Goal: Task Accomplishment & Management: Manage account settings

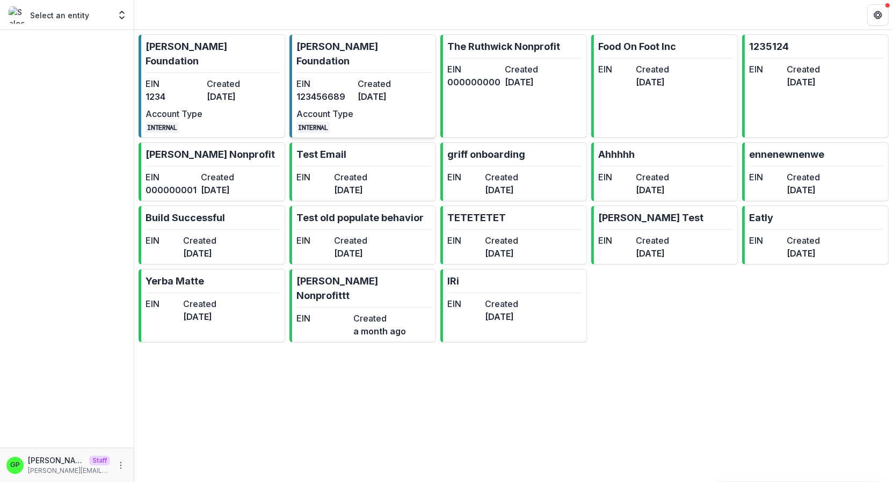
click at [302, 77] on dt "EIN" at bounding box center [324, 83] width 57 height 13
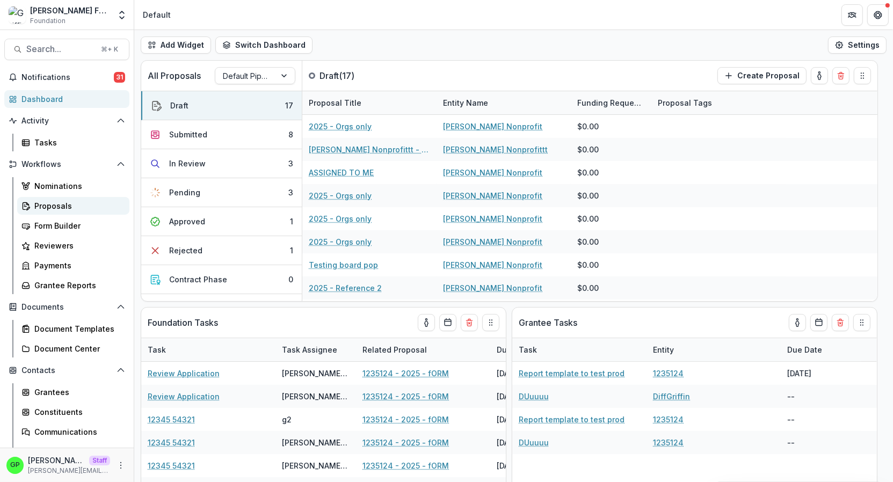
click at [39, 207] on div "Proposals" at bounding box center [77, 205] width 86 height 11
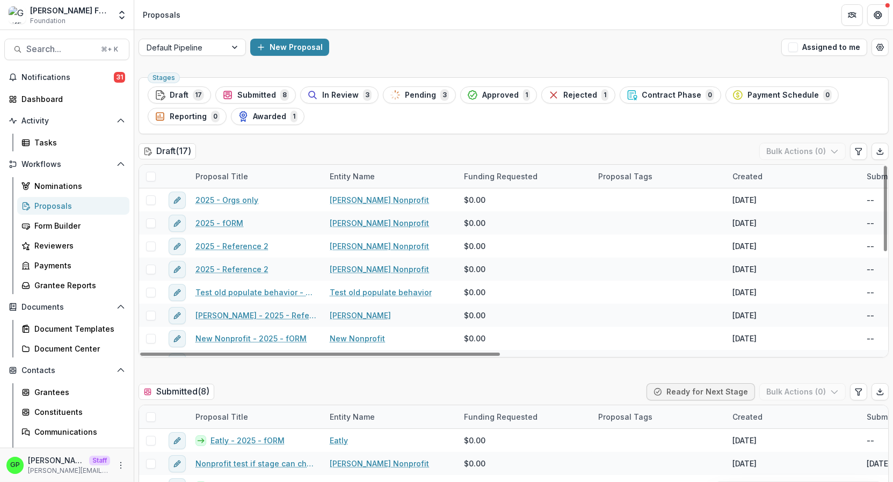
click at [252, 56] on div "Default Pipeline New Proposal Assigned to me" at bounding box center [513, 47] width 759 height 34
click at [252, 55] on div "New Proposal" at bounding box center [513, 47] width 527 height 17
click at [255, 53] on button "New Proposal" at bounding box center [289, 47] width 79 height 17
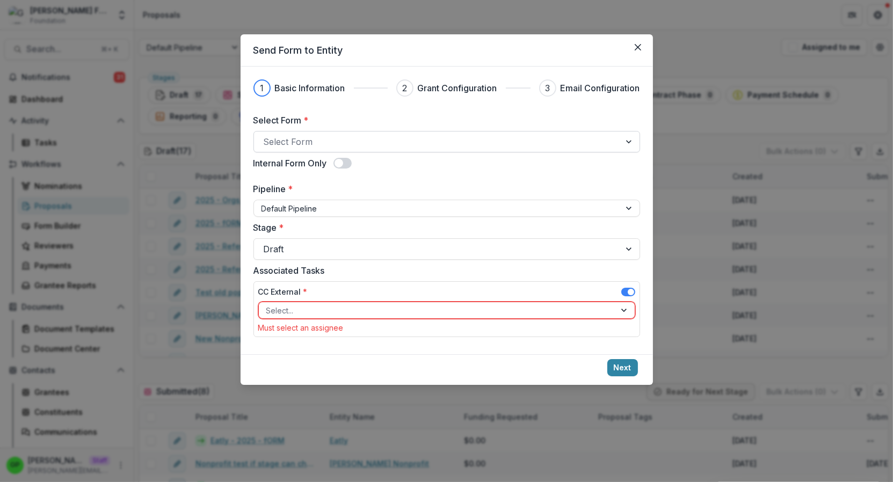
click at [320, 144] on div at bounding box center [437, 141] width 347 height 15
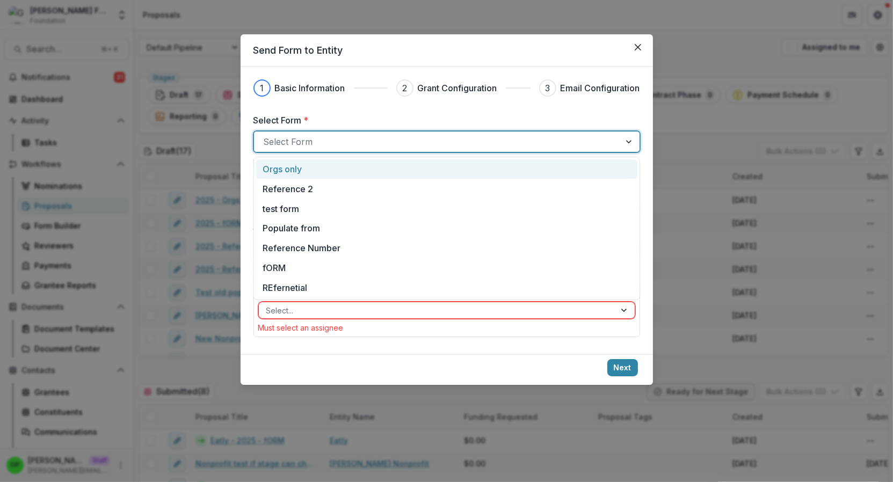
click at [303, 166] on div "Orgs only" at bounding box center [446, 169] width 367 height 13
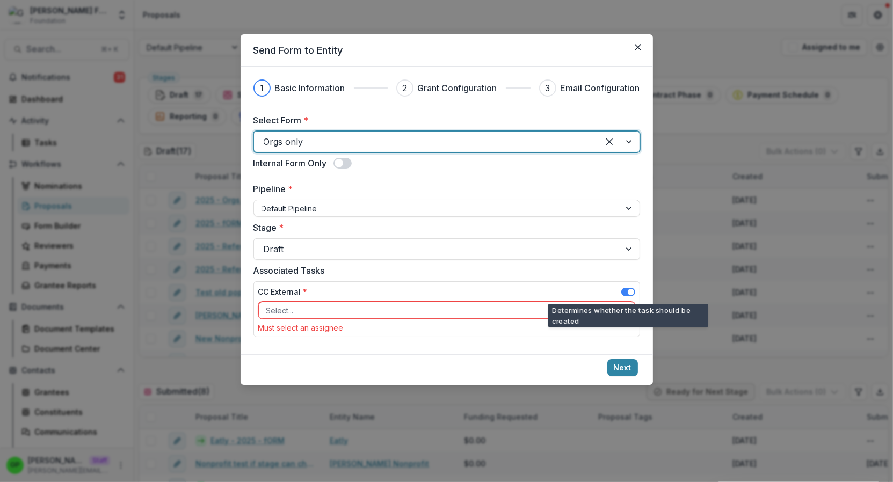
click at [634, 290] on span at bounding box center [628, 292] width 14 height 9
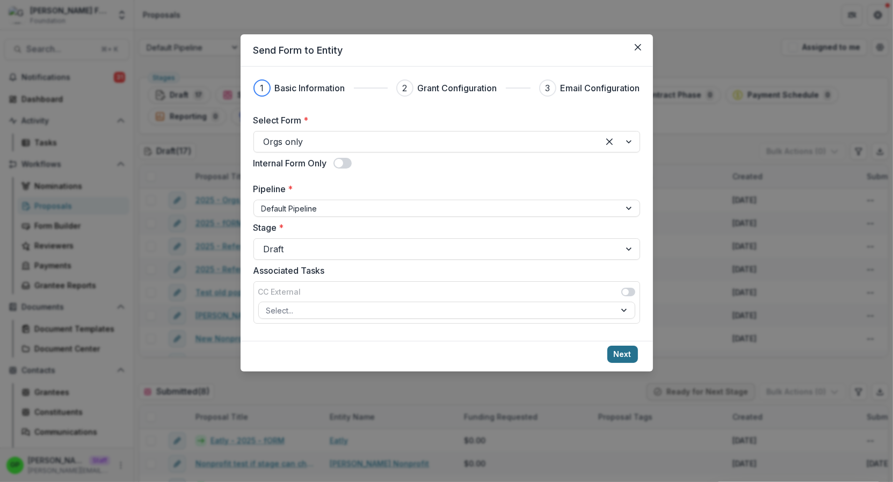
click at [626, 353] on button "Next" at bounding box center [622, 354] width 31 height 17
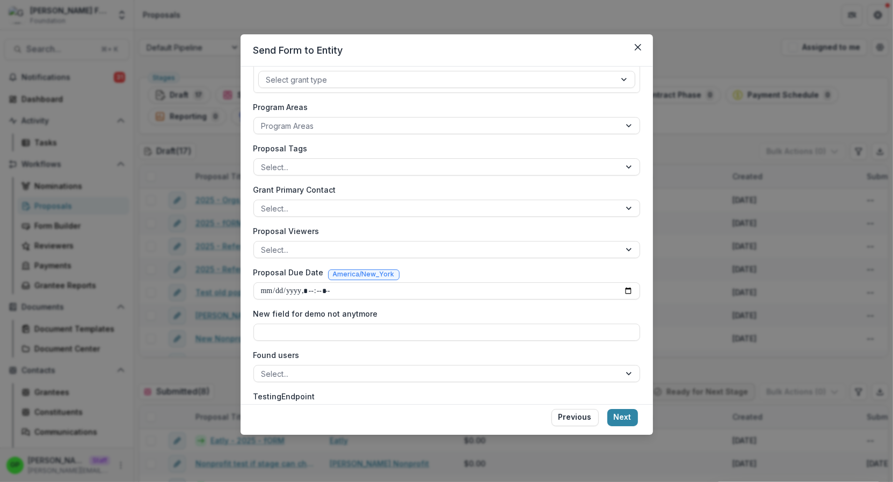
scroll to position [206, 0]
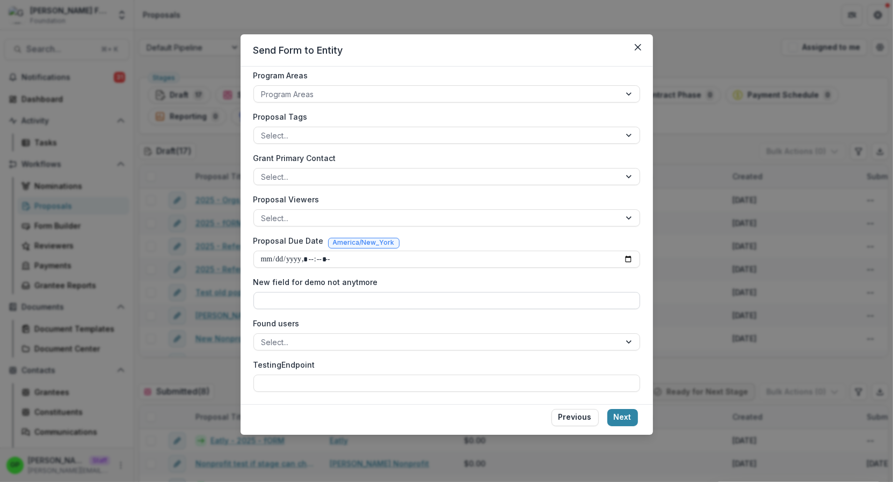
click at [299, 292] on input "New field for demo not anytmore" at bounding box center [447, 300] width 387 height 17
type input "*********"
click at [636, 417] on button "Next" at bounding box center [622, 417] width 31 height 17
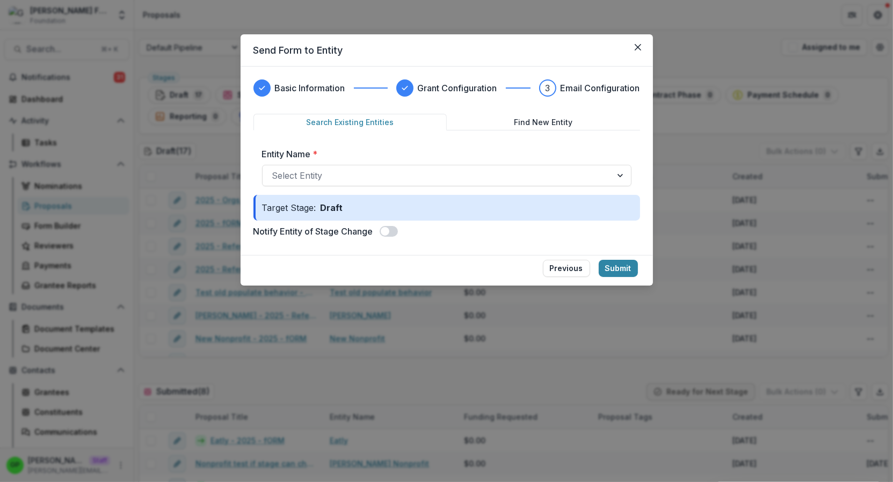
click at [453, 187] on div "Entity Name * Select Entity" at bounding box center [447, 167] width 387 height 56
click at [438, 182] on div at bounding box center [437, 175] width 330 height 15
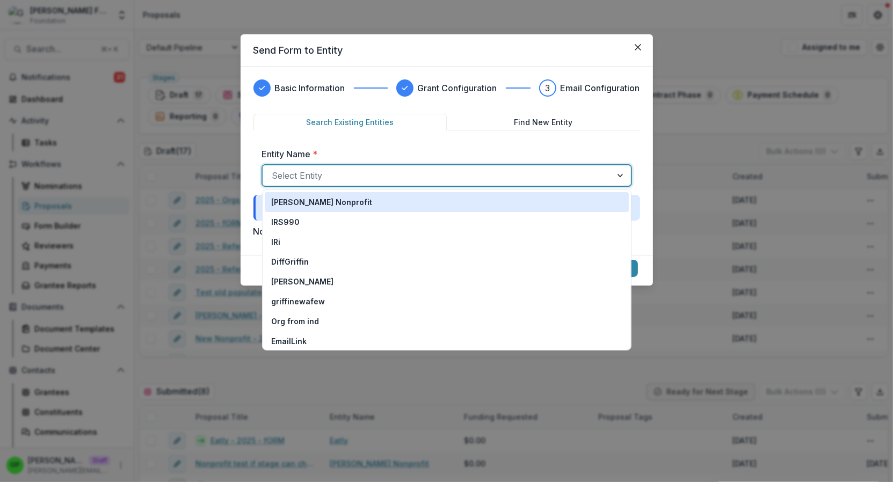
click at [360, 207] on div "[PERSON_NAME] Nonprofit" at bounding box center [446, 202] width 351 height 11
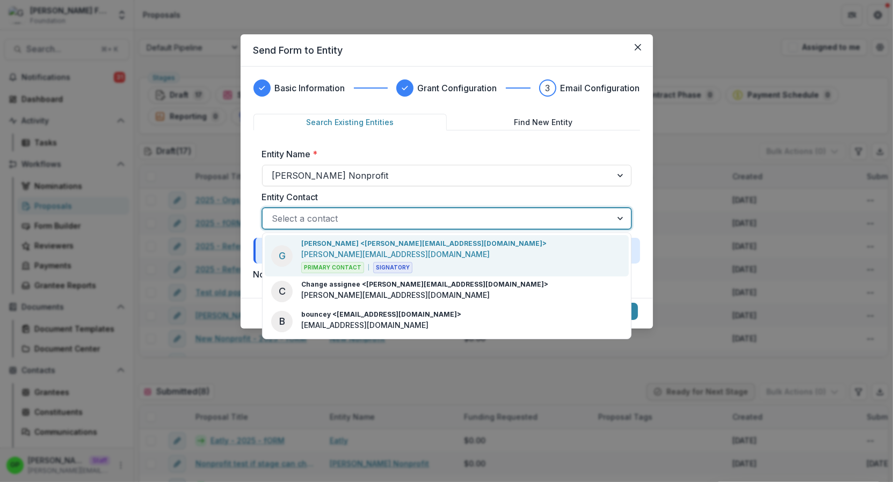
click at [350, 218] on div at bounding box center [437, 218] width 330 height 15
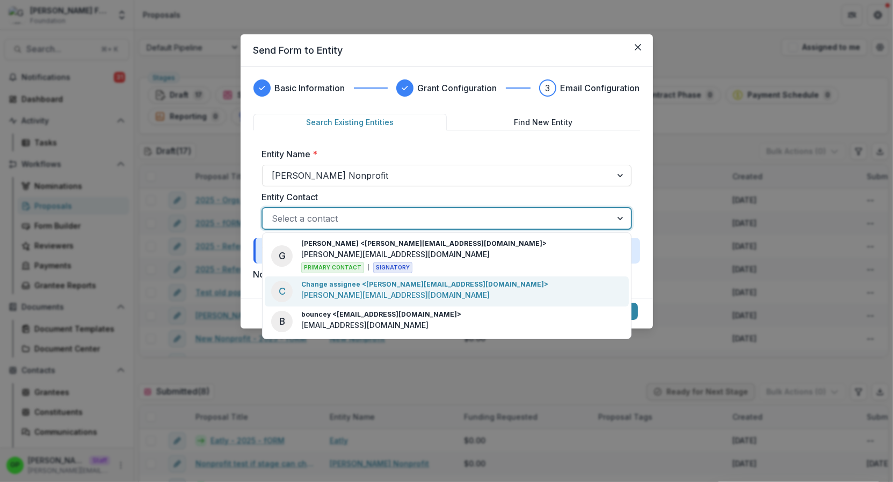
click at [327, 302] on div "Change assignee <griffin+change@trytemelio.com> griffin+change@trytemelio.com" at bounding box center [424, 291] width 247 height 23
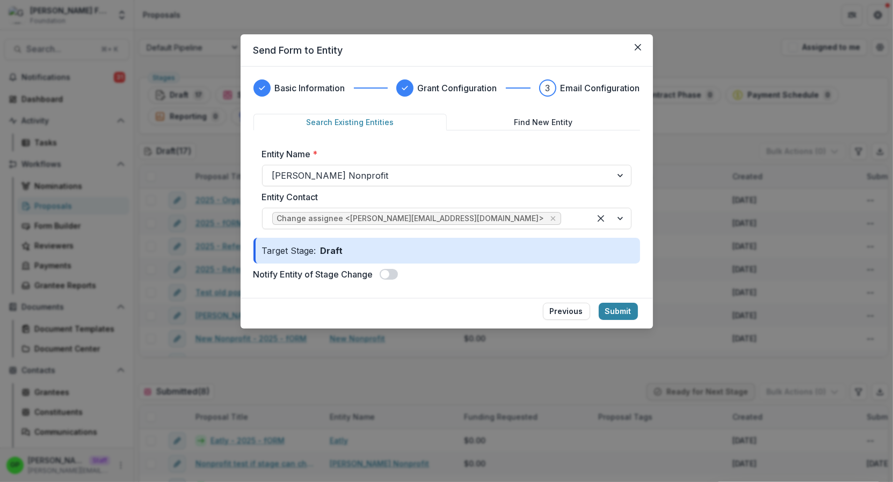
click at [381, 271] on div "Notify Entity of Stage Change" at bounding box center [447, 274] width 387 height 13
click at [385, 272] on span at bounding box center [385, 274] width 9 height 9
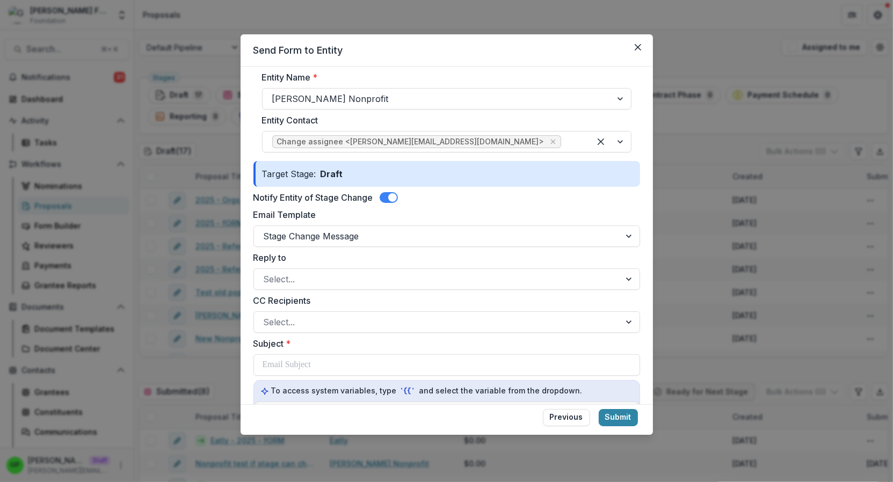
scroll to position [284, 0]
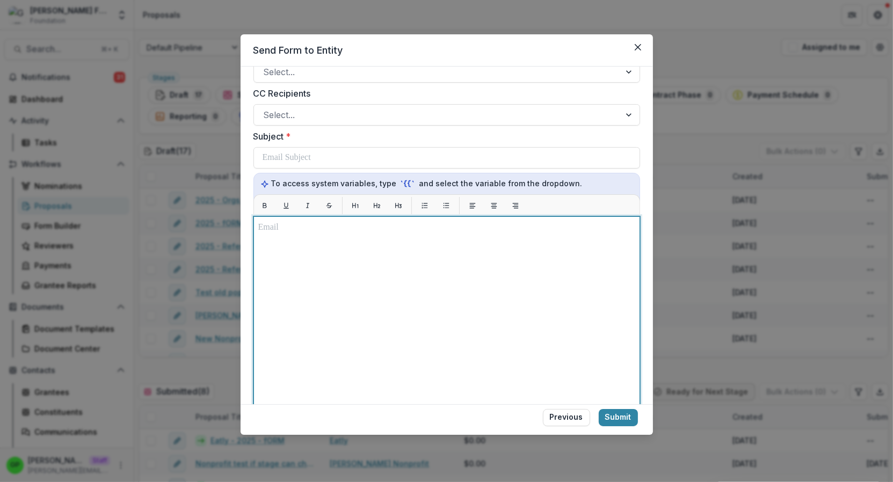
click at [308, 311] on div at bounding box center [446, 350] width 377 height 259
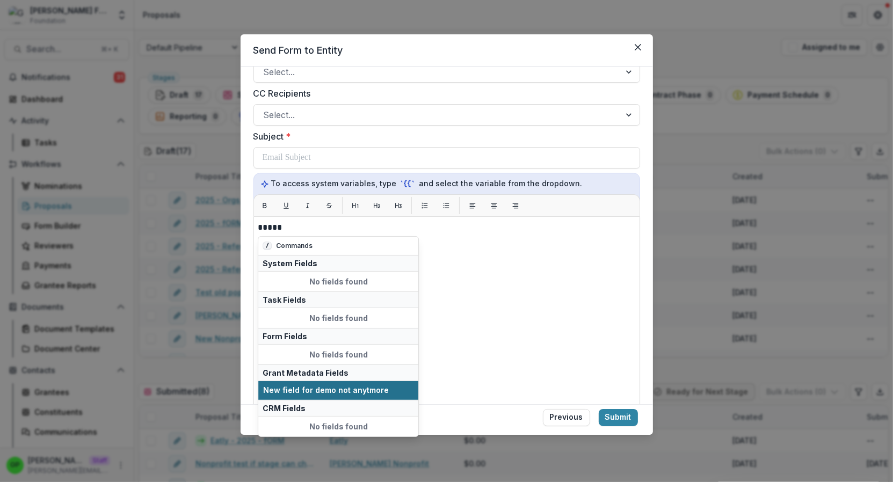
click at [294, 388] on span "New field for demo not anytmore" at bounding box center [338, 390] width 150 height 9
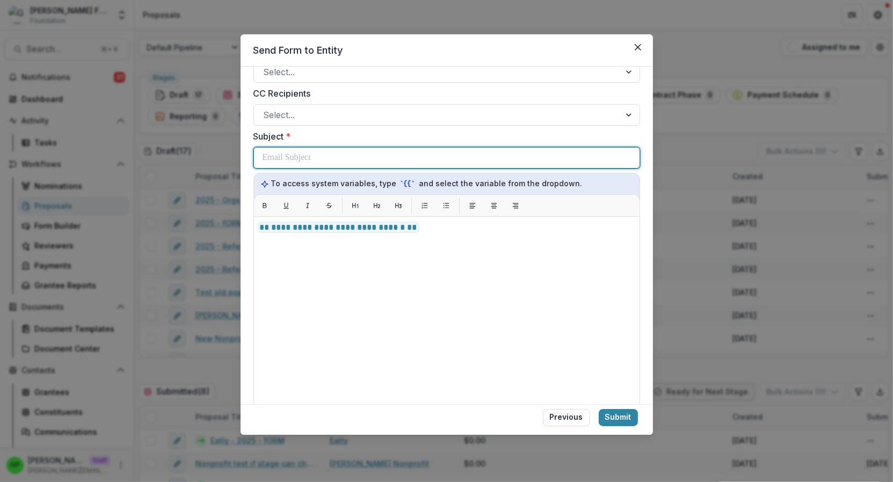
click at [288, 155] on p at bounding box center [287, 157] width 48 height 13
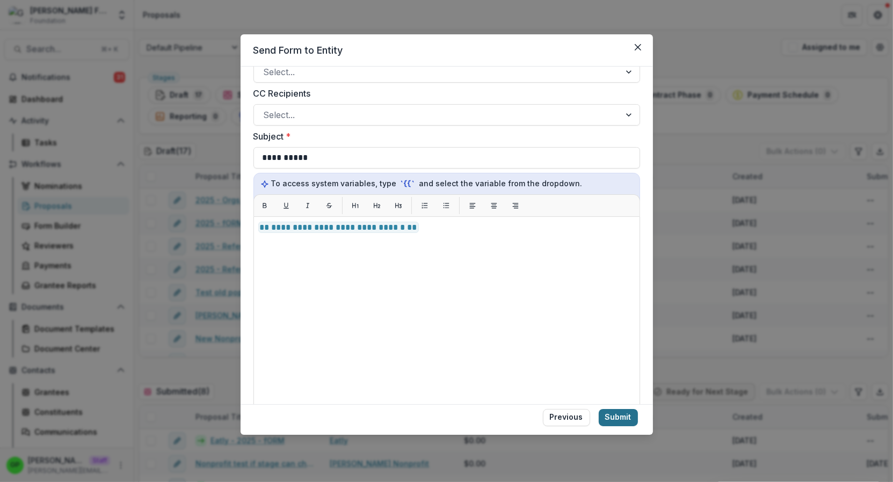
click at [624, 415] on button "Submit" at bounding box center [618, 417] width 39 height 17
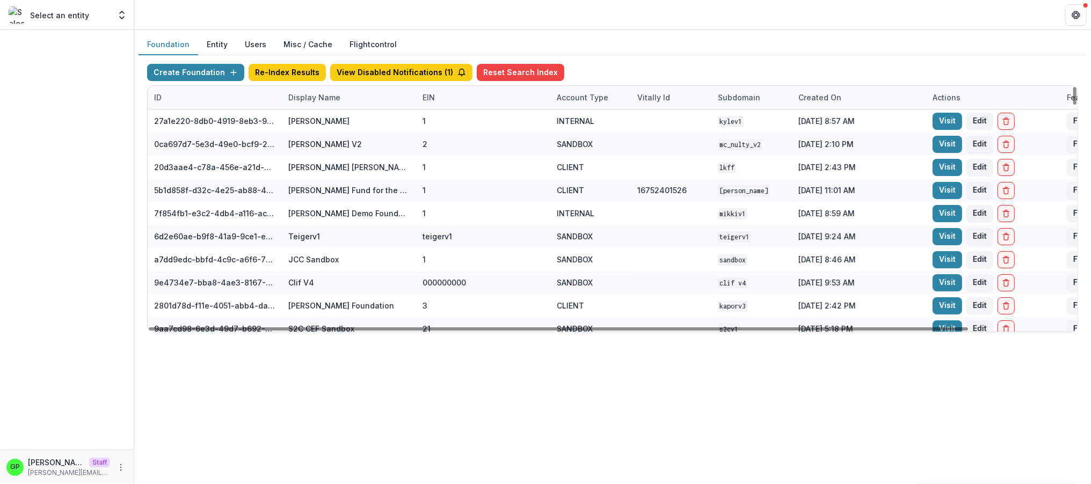
click at [313, 92] on div "Display Name" at bounding box center [314, 97] width 65 height 11
click at [320, 116] on input at bounding box center [348, 121] width 129 height 17
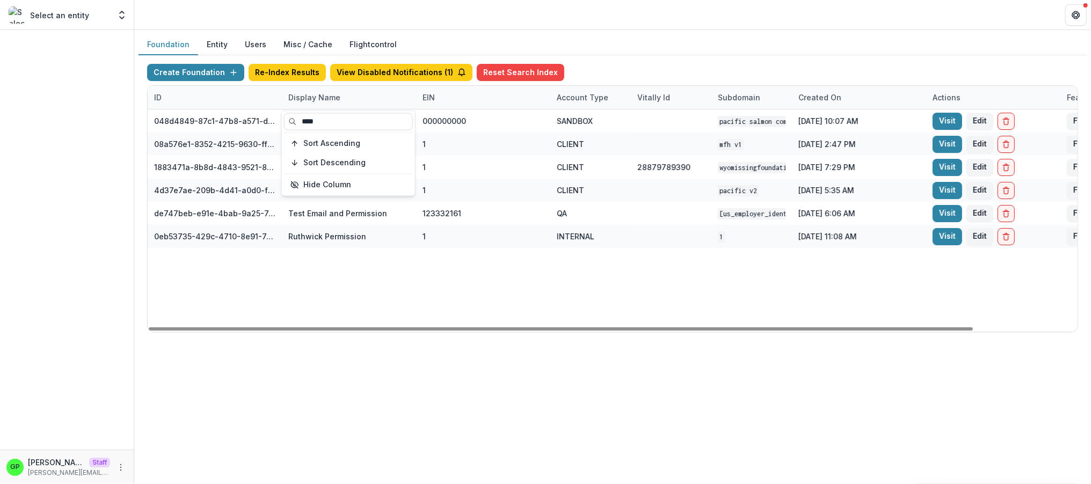
type input "****"
click at [398, 303] on div "048d4849-87c1-47b8-a571-d36adc5d9bb4 Pacific Salmon Commission DEMO 000000000 S…" at bounding box center [671, 221] width 1047 height 222
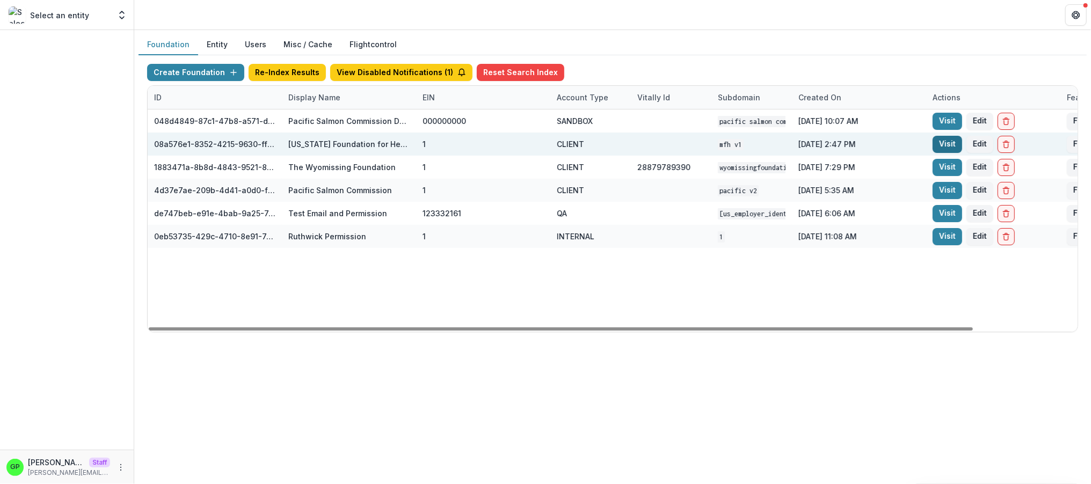
click at [951, 145] on link "Visit" at bounding box center [948, 144] width 30 height 17
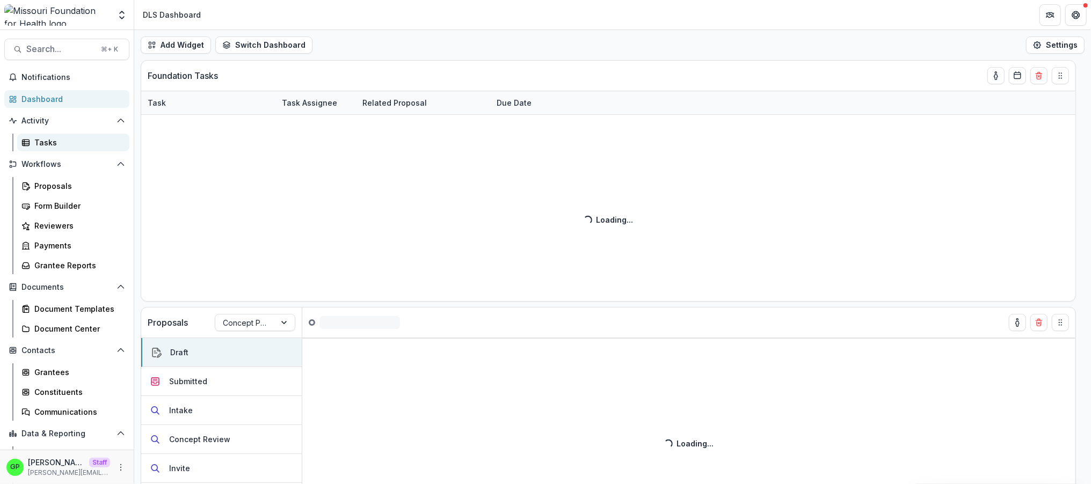
click at [60, 137] on link "Tasks" at bounding box center [73, 143] width 112 height 18
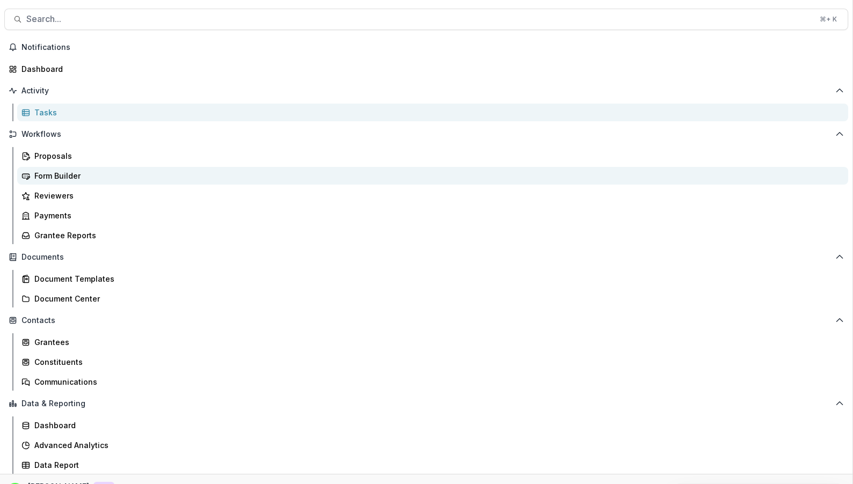
click at [834, 256] on button "Documents" at bounding box center [426, 257] width 844 height 17
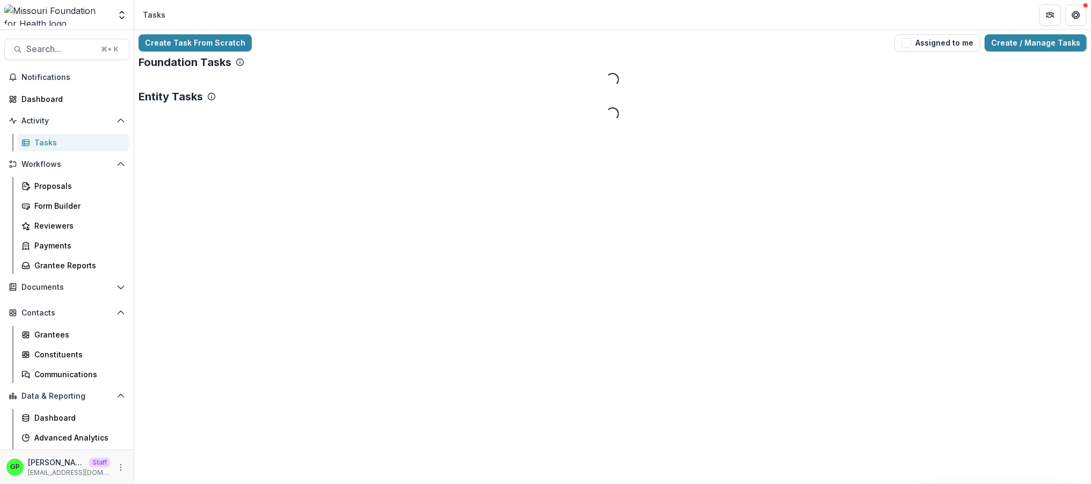
click at [1044, 34] on div "Create Task From Scratch Assigned to me Create / Manage Tasks Foundation Tasks …" at bounding box center [612, 77] width 957 height 95
click at [1042, 43] on link "Create / Manage Tasks" at bounding box center [1036, 42] width 102 height 17
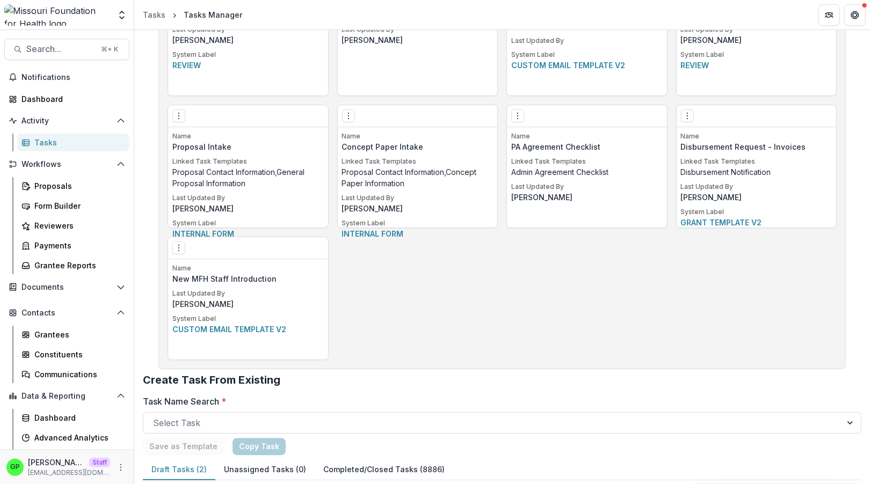
scroll to position [2316, 0]
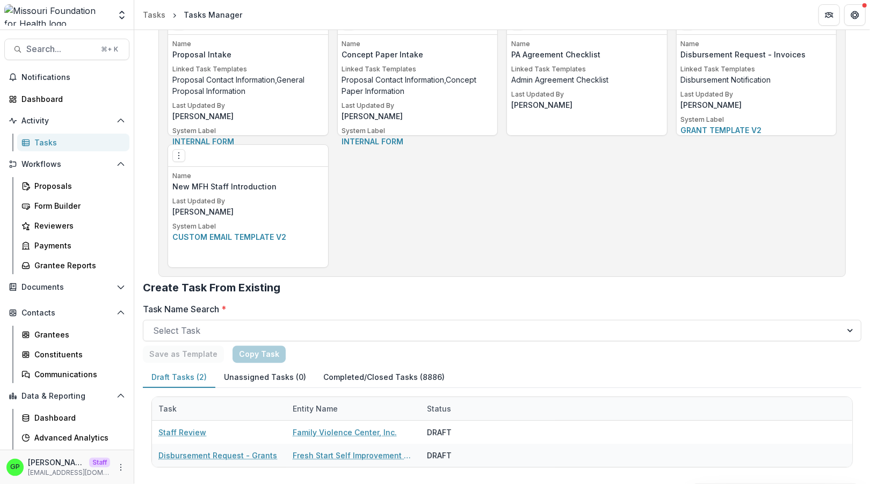
click at [399, 371] on button "Completed/Closed Tasks (8886)" at bounding box center [384, 377] width 139 height 21
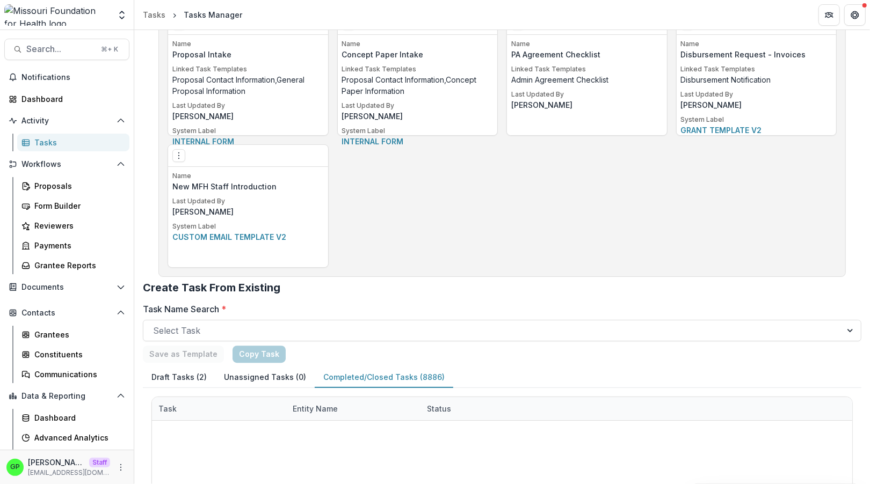
scroll to position [945, 0]
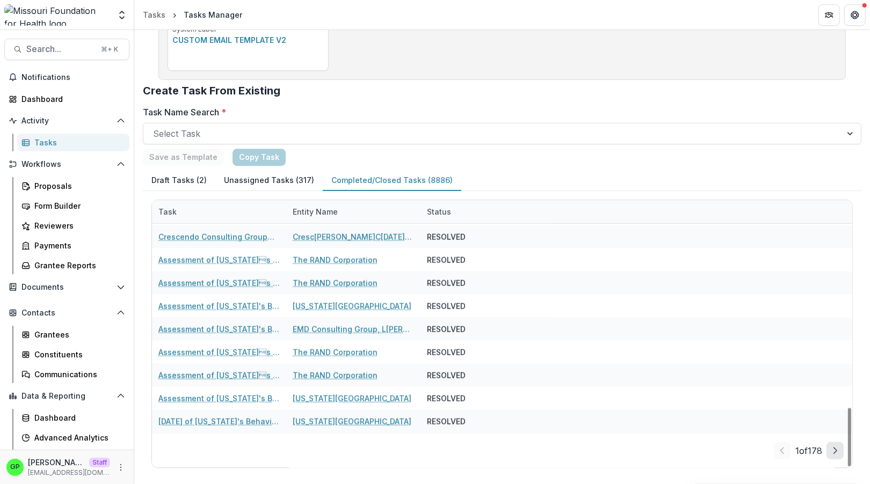
click at [831, 449] on icon "Next Page" at bounding box center [835, 451] width 9 height 9
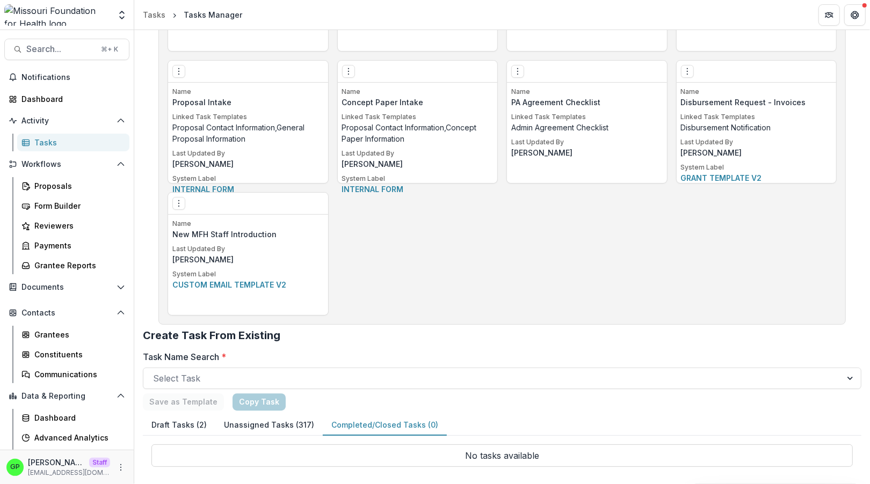
scroll to position [2268, 0]
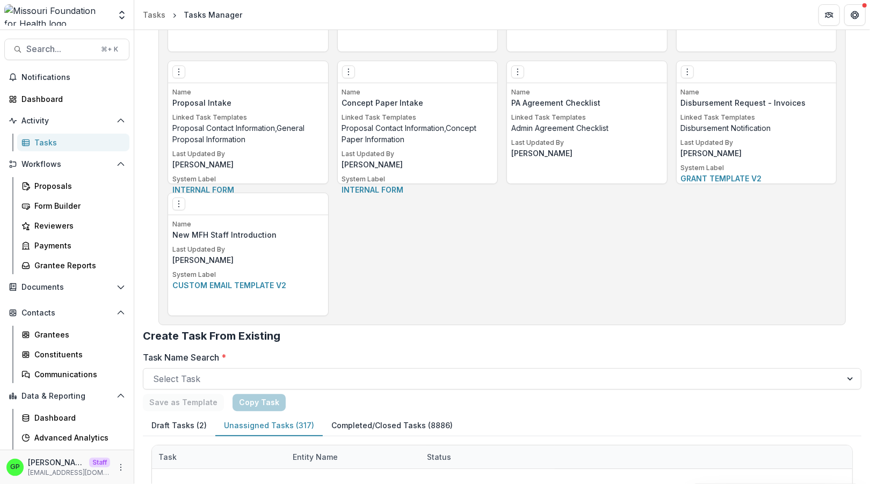
click at [284, 428] on button "Unassigned Tasks (317)" at bounding box center [268, 426] width 107 height 21
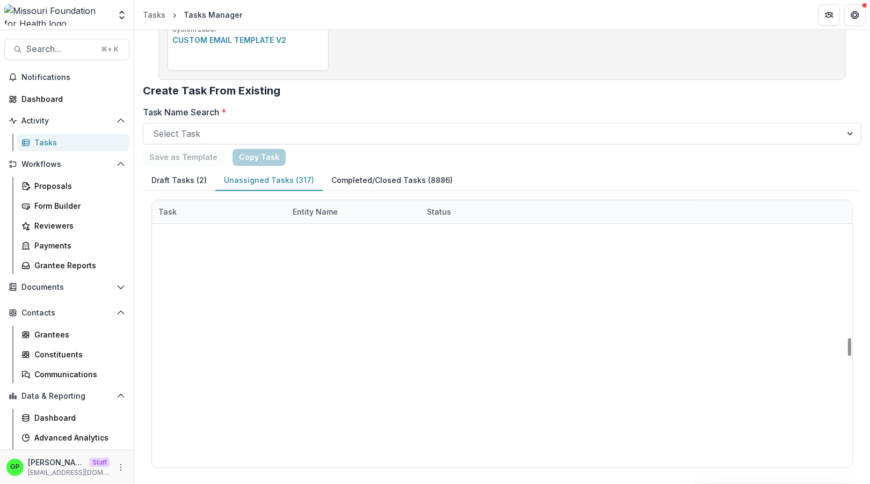
scroll to position [3222, 0]
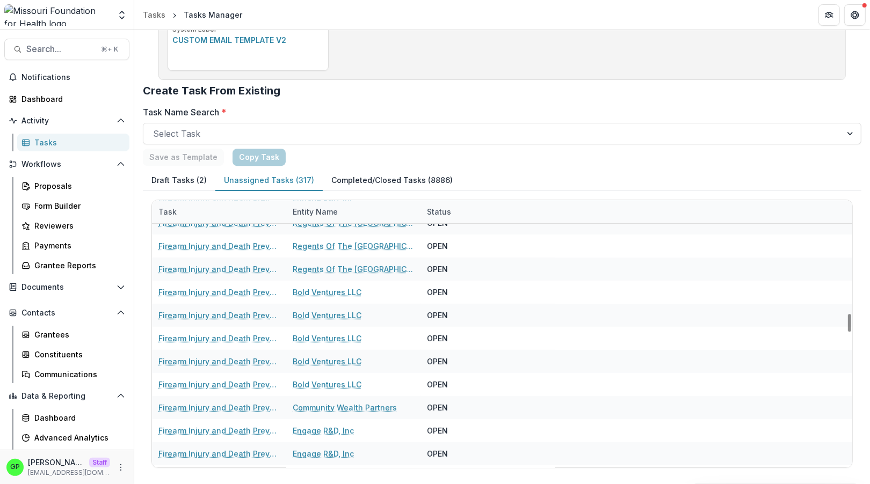
click at [375, 178] on button "Completed/Closed Tasks (8886)" at bounding box center [392, 180] width 139 height 21
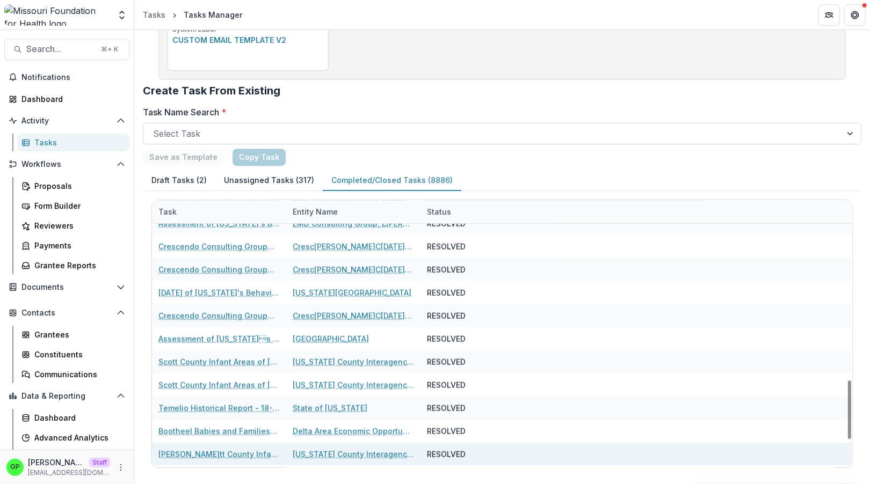
scroll to position [945, 0]
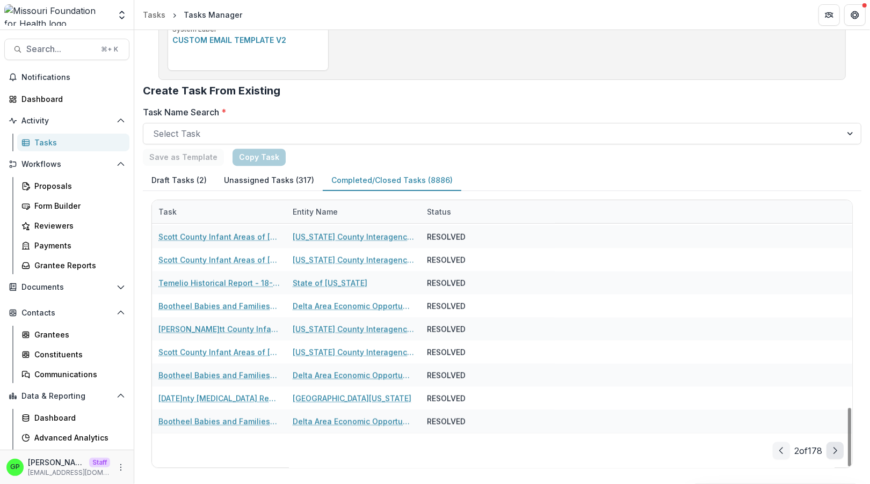
click at [827, 446] on button "Next Page" at bounding box center [835, 451] width 17 height 17
click at [827, 443] on button "Next Page" at bounding box center [835, 451] width 17 height 17
click at [827, 450] on button "Next Page" at bounding box center [835, 451] width 17 height 17
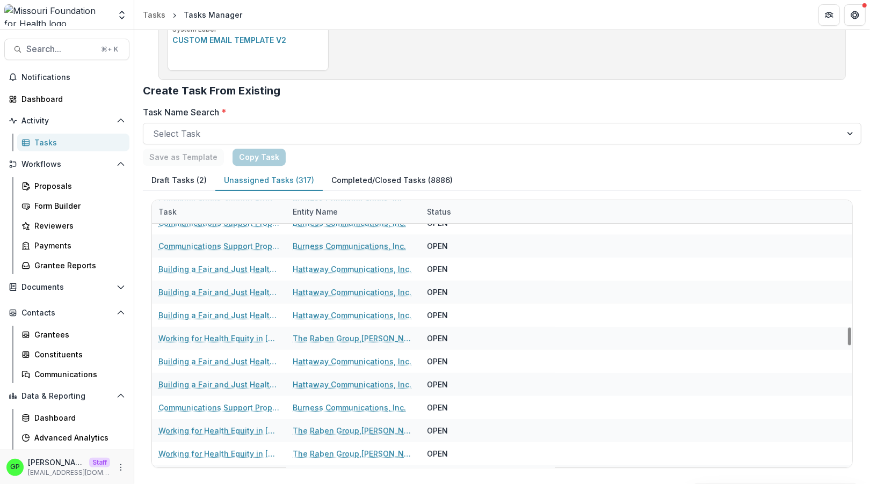
click at [269, 178] on button "Unassigned Tasks (317)" at bounding box center [268, 180] width 107 height 21
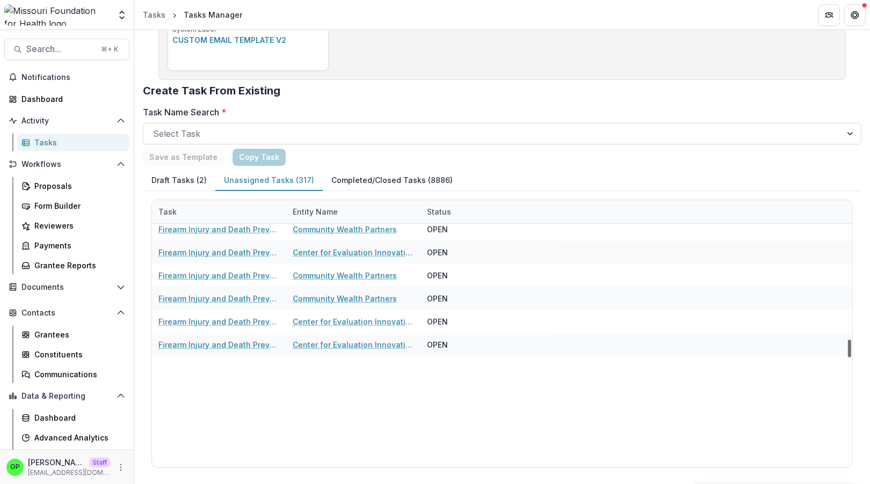
scroll to position [0, 0]
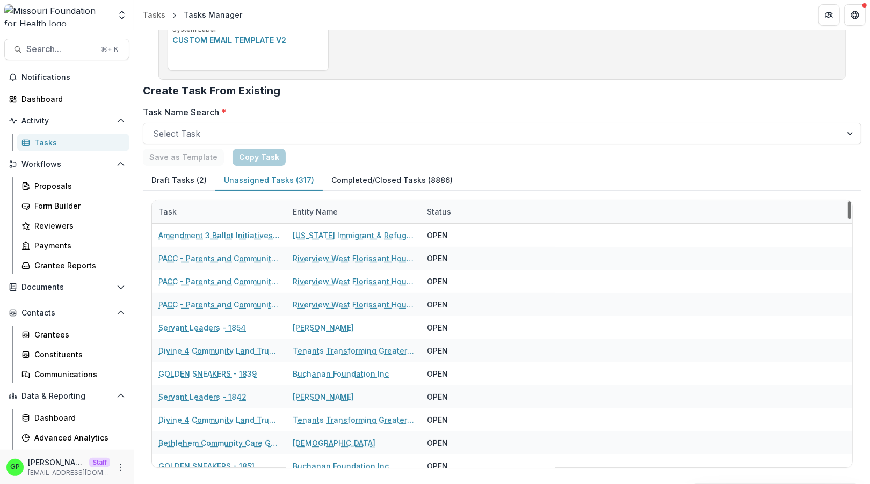
drag, startPoint x: 841, startPoint y: 349, endPoint x: 823, endPoint y: 195, distance: 155.2
click at [848, 201] on div at bounding box center [849, 210] width 3 height 18
click at [816, 148] on div "Task Name Search * Select Task Save as Template Copy Task" at bounding box center [502, 136] width 719 height 60
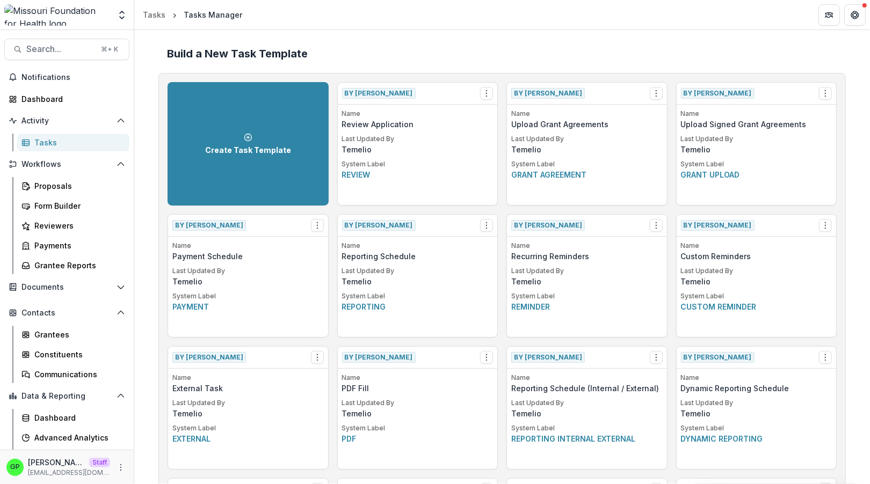
click at [45, 141] on div "Tasks" at bounding box center [77, 142] width 86 height 11
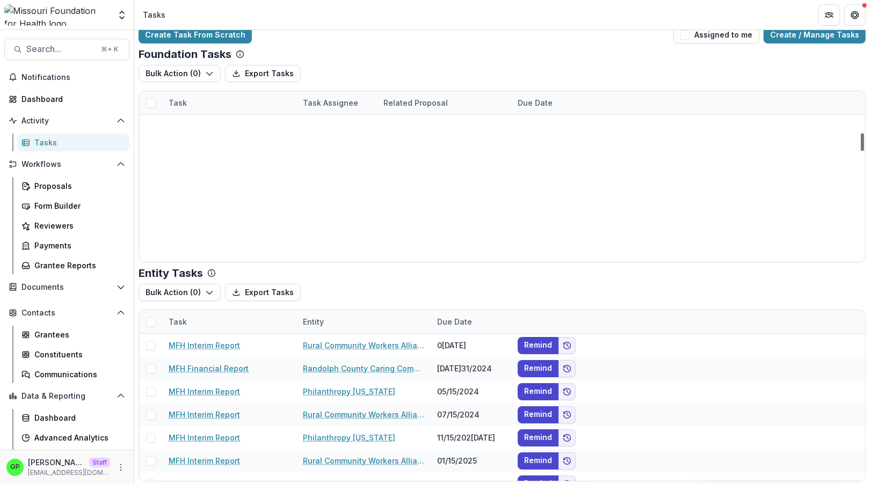
scroll to position [9368, 0]
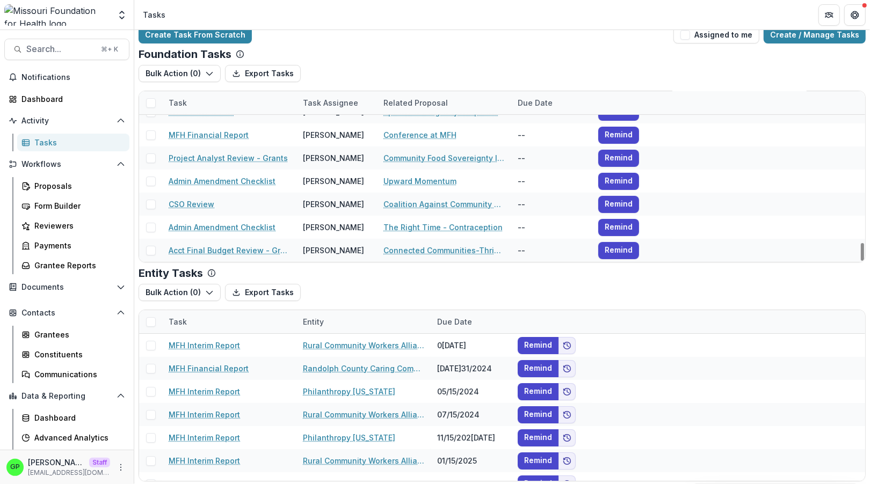
drag, startPoint x: 853, startPoint y: 144, endPoint x: 848, endPoint y: 286, distance: 141.9
click at [861, 261] on div at bounding box center [862, 252] width 3 height 18
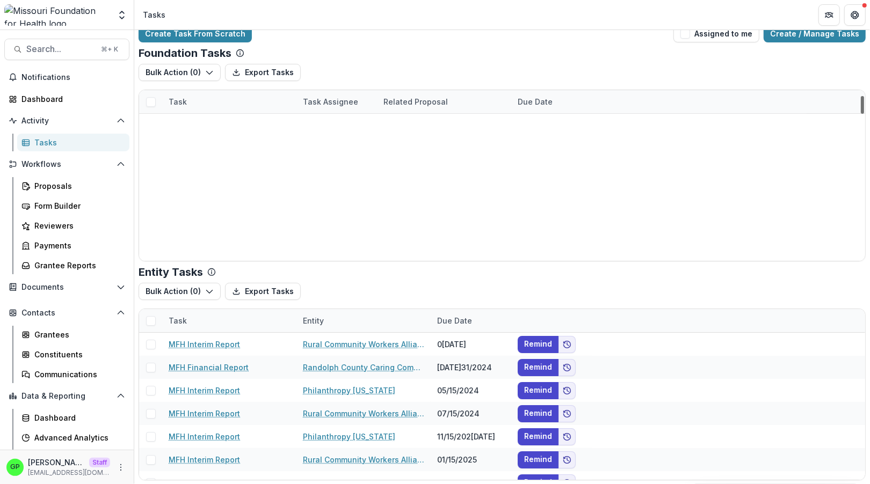
scroll to position [0, 0]
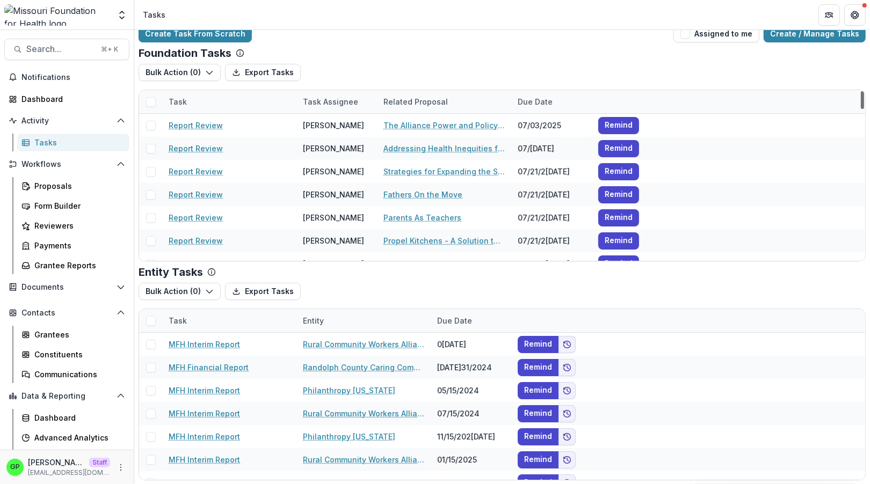
drag, startPoint x: 854, startPoint y: 240, endPoint x: 844, endPoint y: 86, distance: 153.4
click at [861, 91] on div at bounding box center [862, 100] width 3 height 18
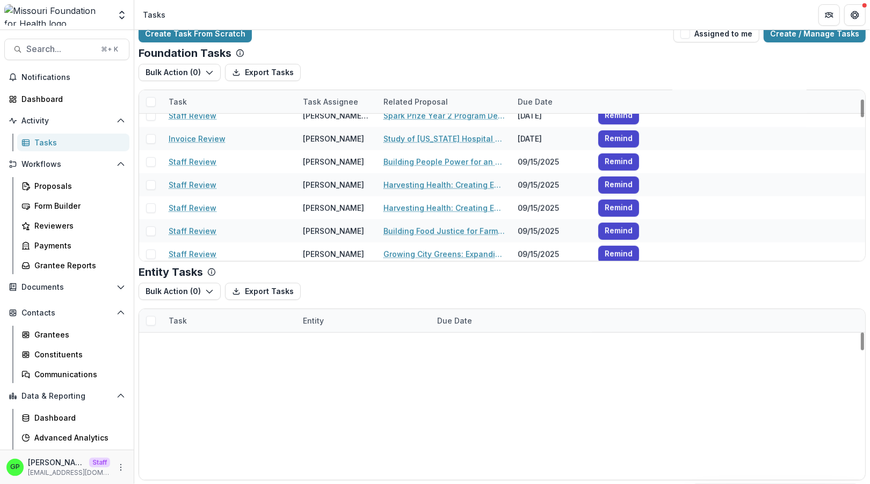
scroll to position [1436, 0]
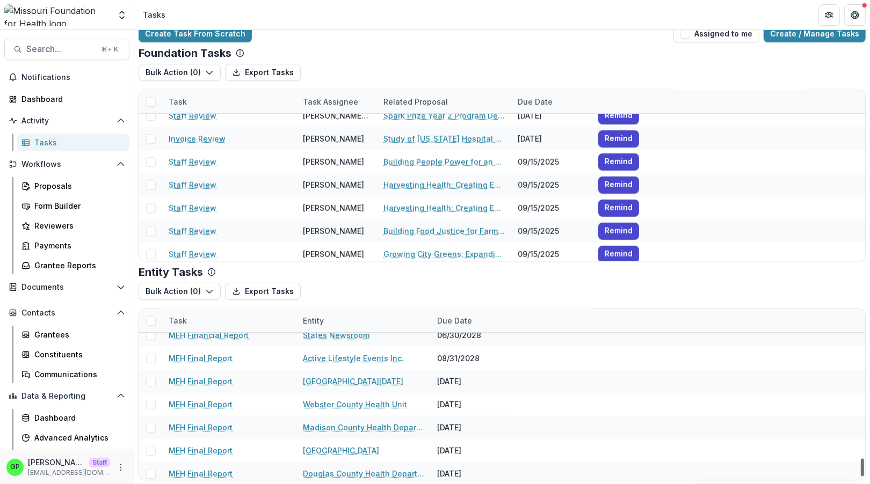
drag, startPoint x: 853, startPoint y: 339, endPoint x: 848, endPoint y: 464, distance: 125.2
click at [861, 464] on div at bounding box center [862, 468] width 3 height 18
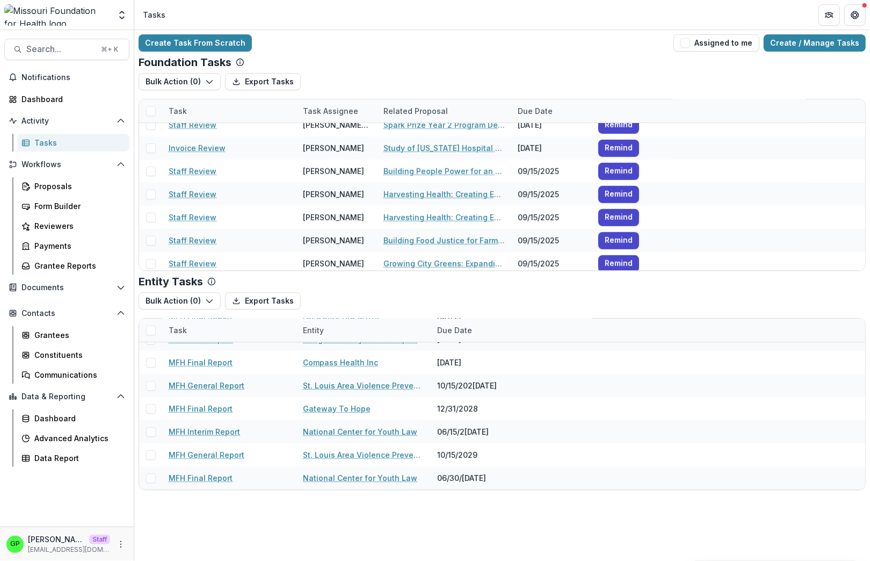
scroll to position [0, 0]
click at [115, 484] on button "More" at bounding box center [120, 544] width 13 height 13
click at [123, 484] on icon "More" at bounding box center [121, 544] width 9 height 9
click at [131, 484] on div "GP Griffin Perry Staff griffin@trytemelio.com" at bounding box center [67, 543] width 134 height 34
click at [128, 484] on div "GP Griffin Perry Staff griffin@trytemelio.com" at bounding box center [67, 543] width 134 height 34
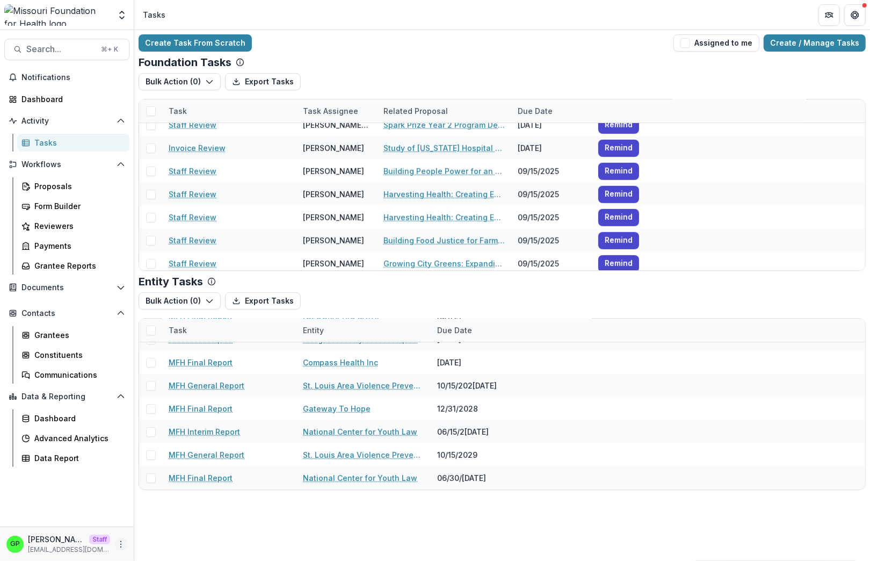
click at [123, 484] on icon "More" at bounding box center [121, 544] width 9 height 9
click at [169, 484] on link "User Settings" at bounding box center [191, 521] width 115 height 18
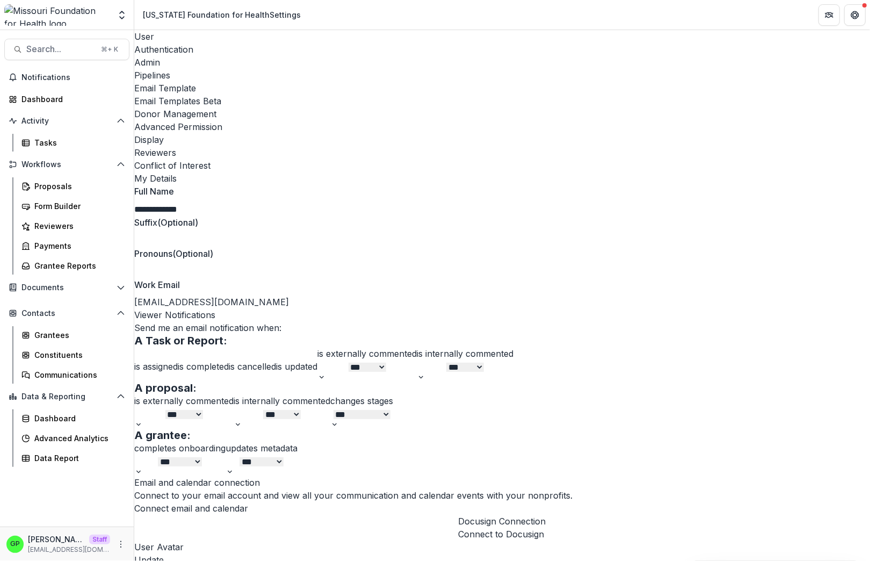
click at [417, 95] on link "Email Templates Beta" at bounding box center [502, 101] width 736 height 13
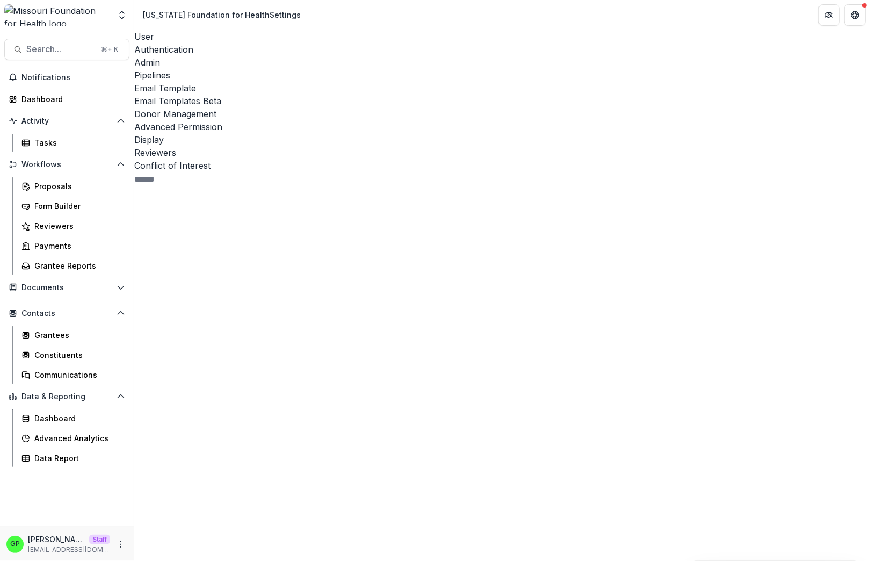
click at [215, 237] on div "Pipeline 5" at bounding box center [227, 247] width 187 height 21
click at [212, 237] on span "Pipeline 5" at bounding box center [227, 437] width 187 height 400
click at [218, 345] on span "Submitted 1" at bounding box center [235, 528] width 171 height 367
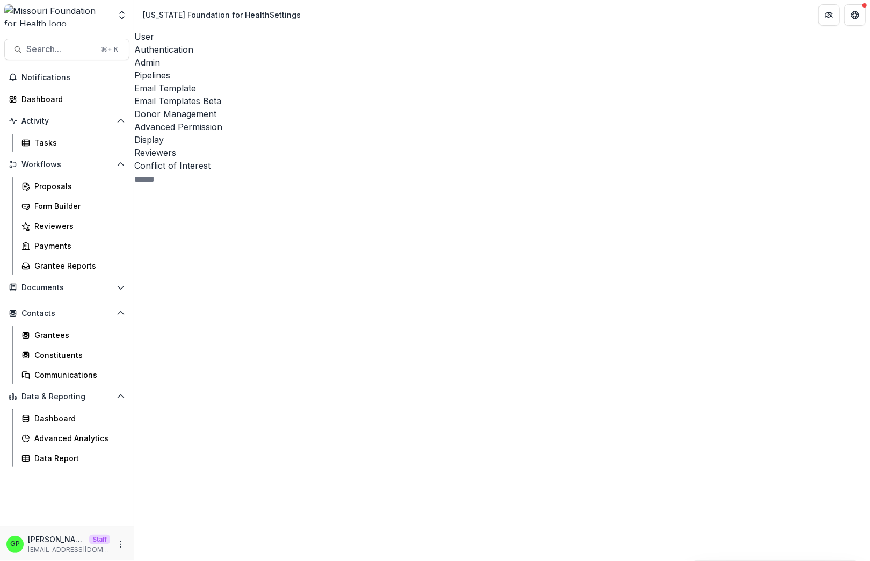
click at [110, 15] on div "Aggregate Analysis Foundations Ruthwick Foundation Griffin Foundation Nonprofit…" at bounding box center [66, 14] width 125 height 21
click at [117, 14] on icon "Open entity switcher" at bounding box center [122, 15] width 11 height 11
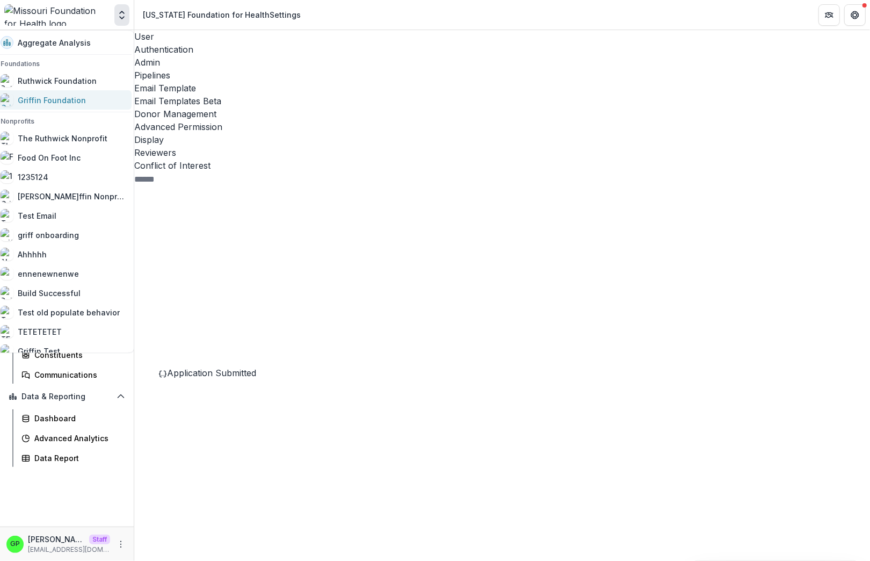
click at [71, 99] on div "Griffin Foundation" at bounding box center [52, 100] width 68 height 11
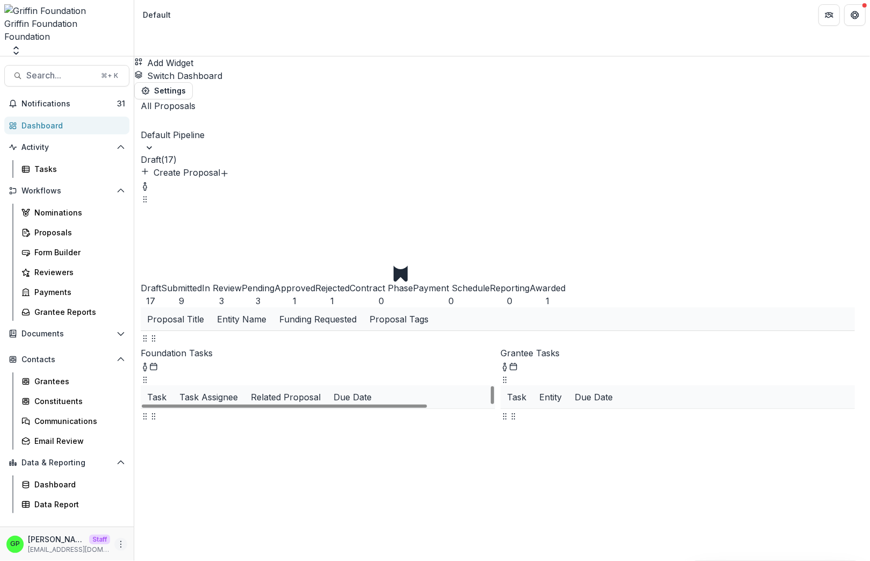
click at [119, 484] on icon "More" at bounding box center [121, 544] width 9 height 9
click at [154, 484] on link "User Settings" at bounding box center [191, 521] width 115 height 18
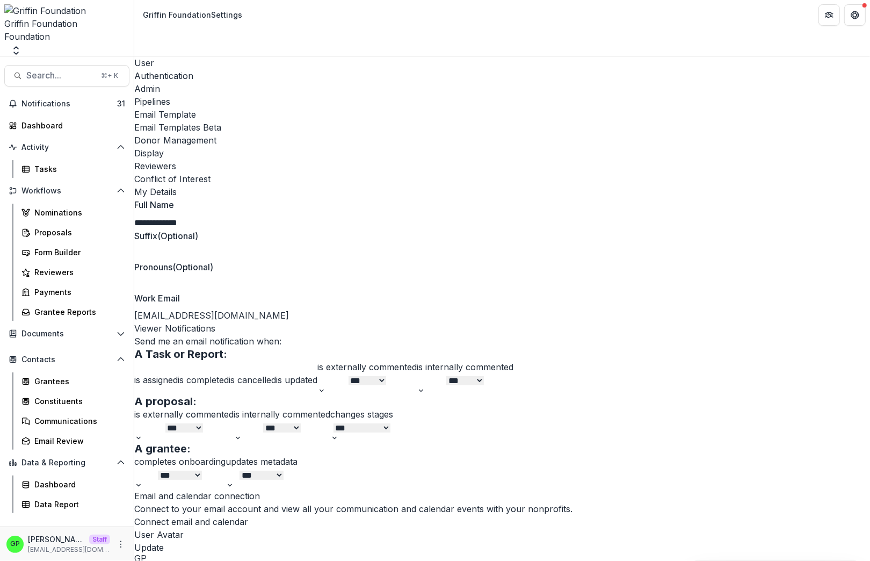
click at [444, 121] on div "Email Templates Beta" at bounding box center [502, 127] width 736 height 13
click at [440, 121] on div "Email Templates Beta" at bounding box center [502, 127] width 736 height 13
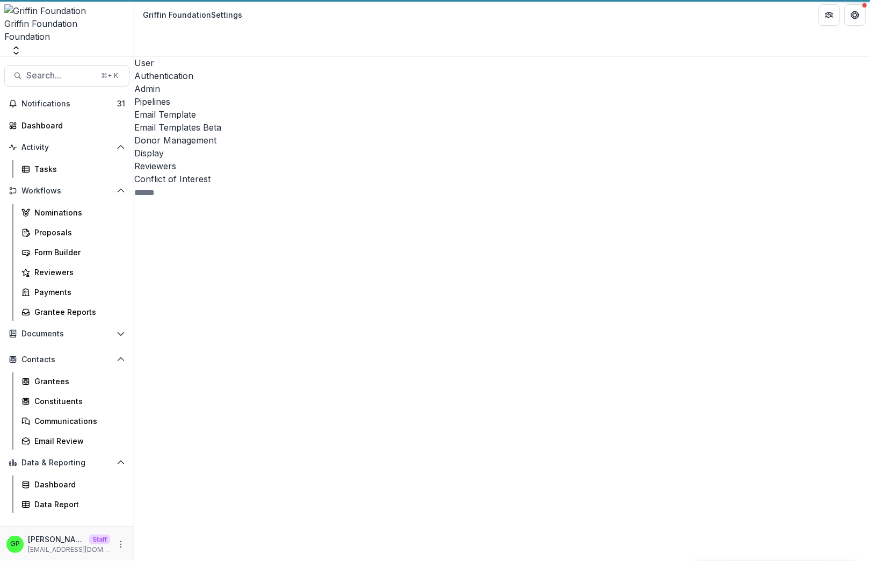
click at [456, 121] on div "Email Templates Beta" at bounding box center [502, 127] width 736 height 13
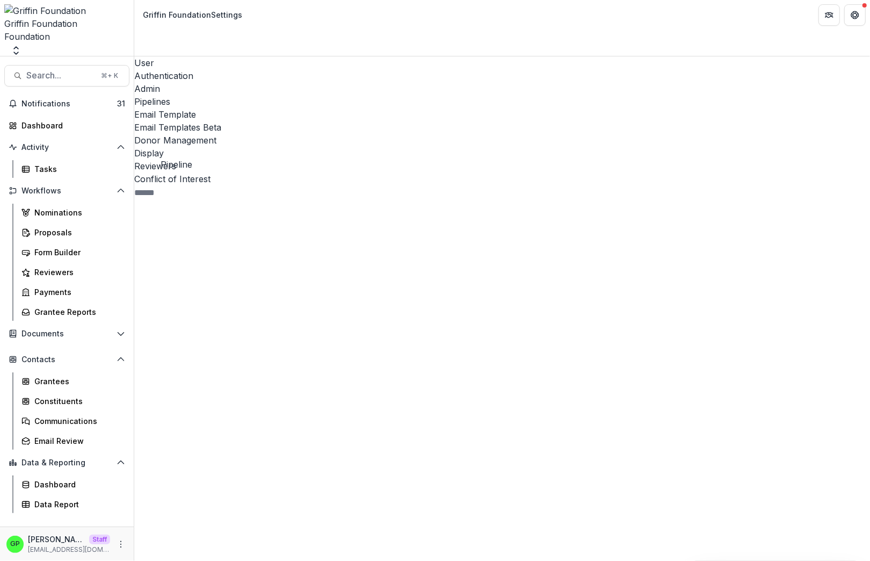
click at [207, 272] on div "Default Pipeline 10" at bounding box center [231, 463] width 179 height 383
click at [244, 423] on div "Viewer Stage Change Message" at bounding box center [239, 429] width 163 height 13
click at [242, 401] on div "Stage Change Message" at bounding box center [239, 407] width 163 height 13
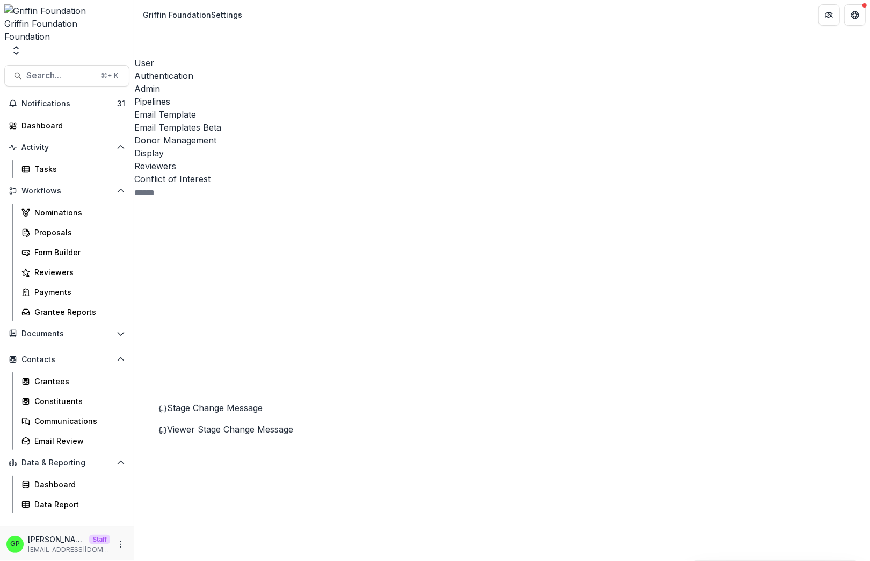
click at [245, 424] on span "Viewer Stage Change Message" at bounding box center [230, 429] width 126 height 11
click at [243, 402] on span "Stage Change Message" at bounding box center [215, 407] width 96 height 11
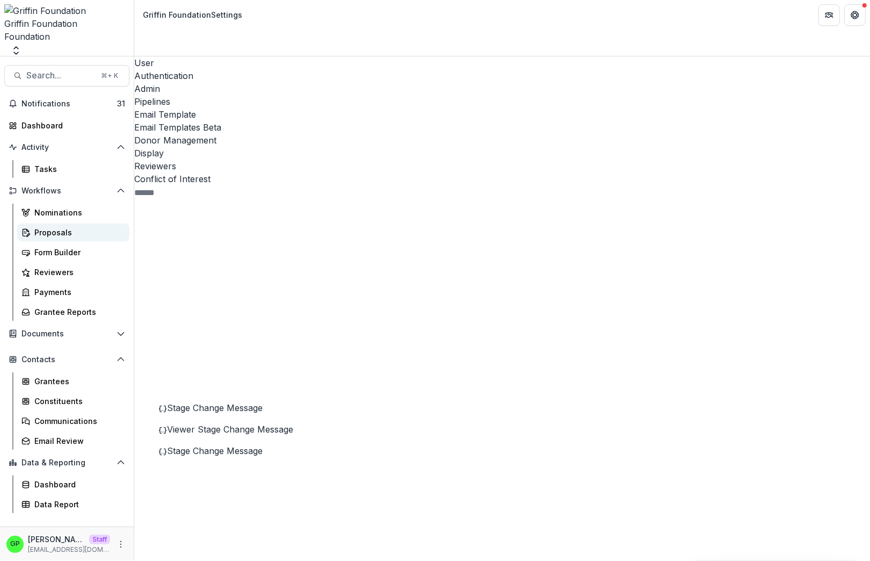
click at [65, 227] on div "Proposals" at bounding box center [77, 232] width 86 height 11
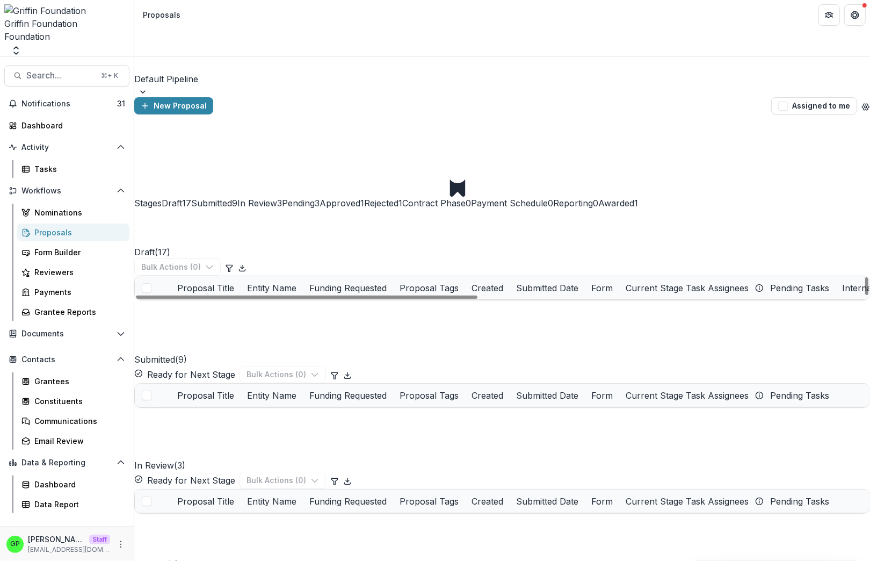
click at [222, 306] on link "2025 - fORM" at bounding box center [215, 311] width 48 height 11
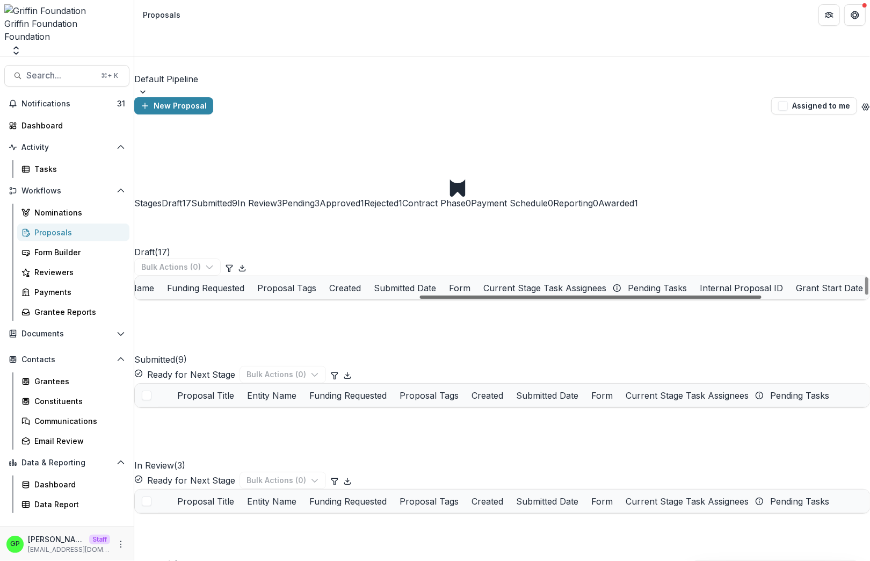
scroll to position [32, 596]
drag, startPoint x: 339, startPoint y: 351, endPoint x: 622, endPoint y: 300, distance: 287.0
click at [620, 299] on div at bounding box center [591, 296] width 342 height 3
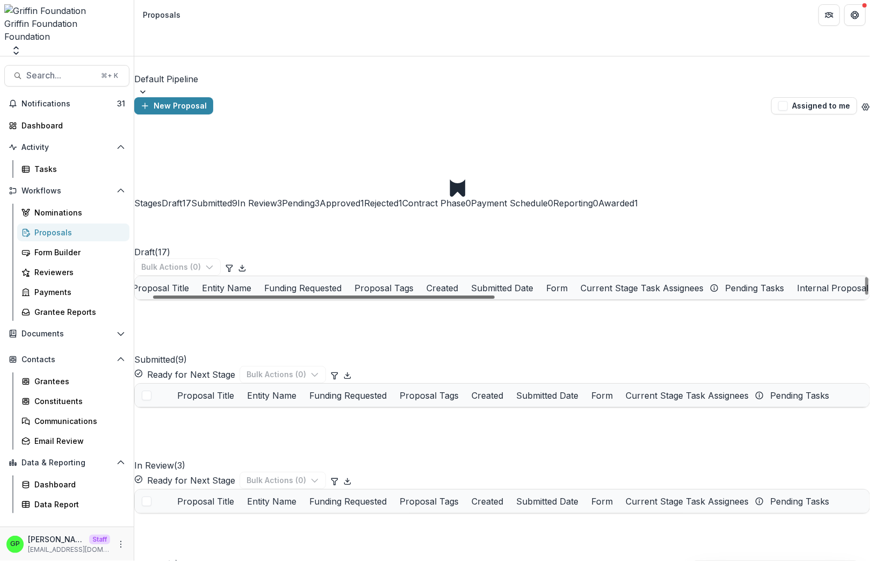
scroll to position [32, 0]
drag, startPoint x: 598, startPoint y: 354, endPoint x: 250, endPoint y: 348, distance: 348.1
click at [250, 299] on div at bounding box center [307, 296] width 342 height 3
click at [251, 398] on link "Griffin Perry - 2025 - Reference Number" at bounding box center [274, 403] width 167 height 11
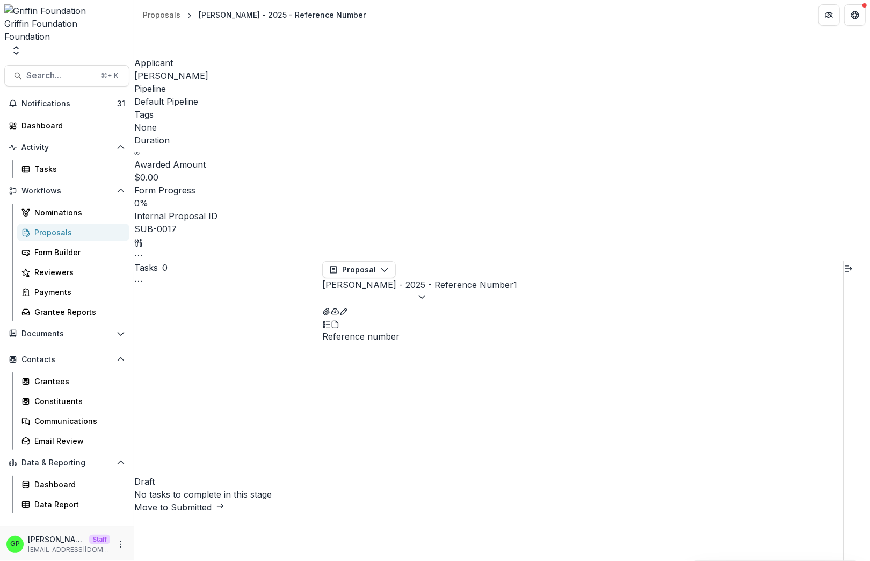
select select "*********"
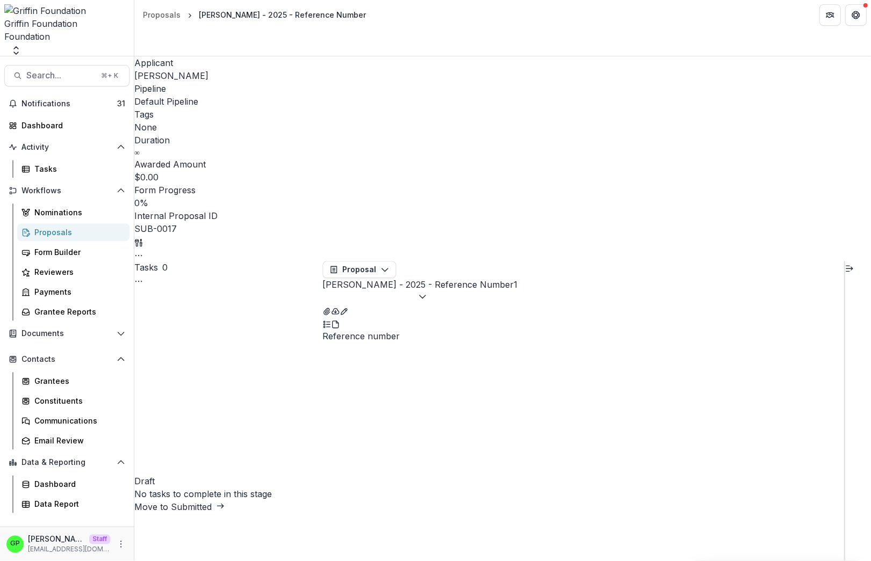
scroll to position [544, 0]
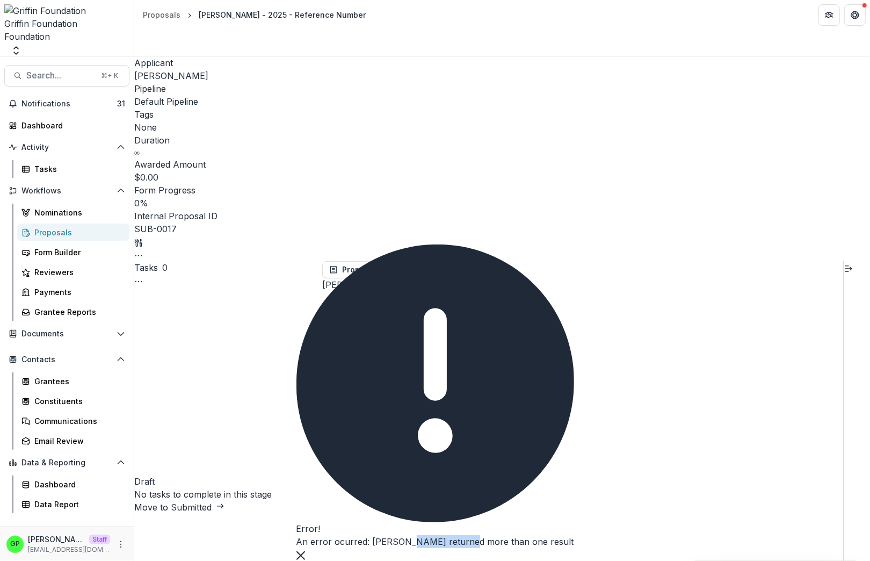
drag, startPoint x: 512, startPoint y: 538, endPoint x: 489, endPoint y: 540, distance: 23.2
click at [489, 484] on div "An error ocurred: [PERSON_NAME] returned more than one result" at bounding box center [435, 541] width 278 height 13
click at [490, 484] on div "An error ocurred: [PERSON_NAME] returned more than one result" at bounding box center [435, 541] width 278 height 13
click at [483, 484] on div "An error ocurred: [PERSON_NAME] returned more than one result" at bounding box center [435, 541] width 278 height 13
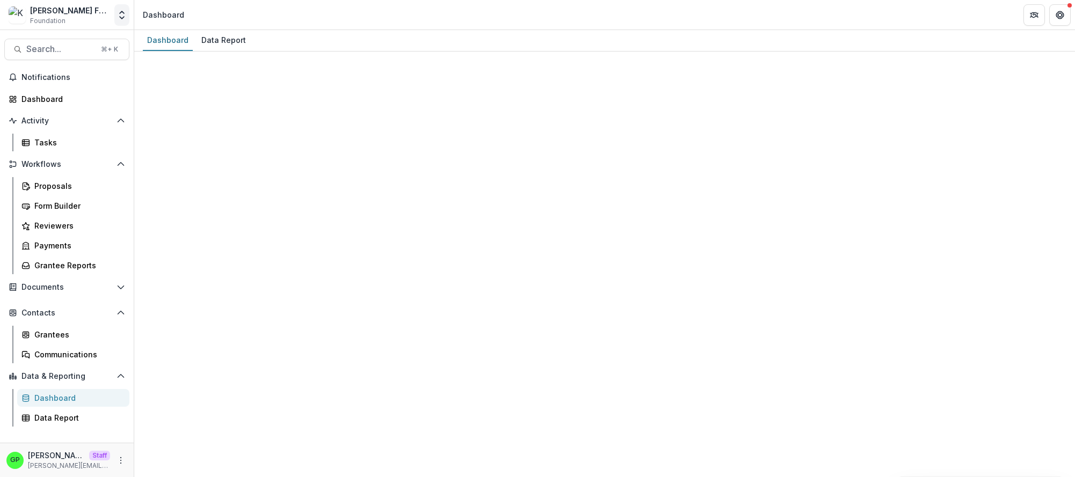
click at [126, 7] on button "Open entity switcher" at bounding box center [121, 14] width 15 height 21
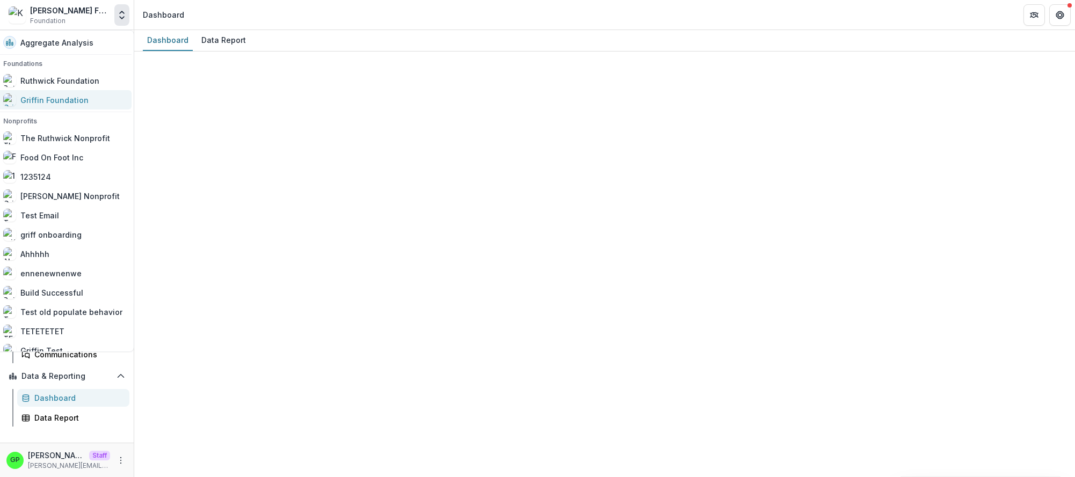
click at [55, 99] on div "Griffin Foundation" at bounding box center [54, 99] width 68 height 11
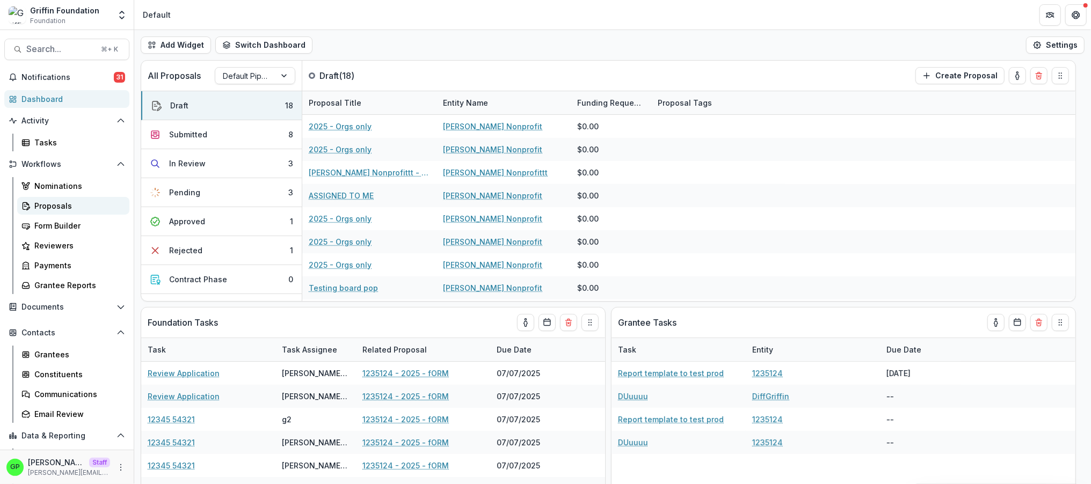
click at [53, 199] on link "Proposals" at bounding box center [73, 206] width 112 height 18
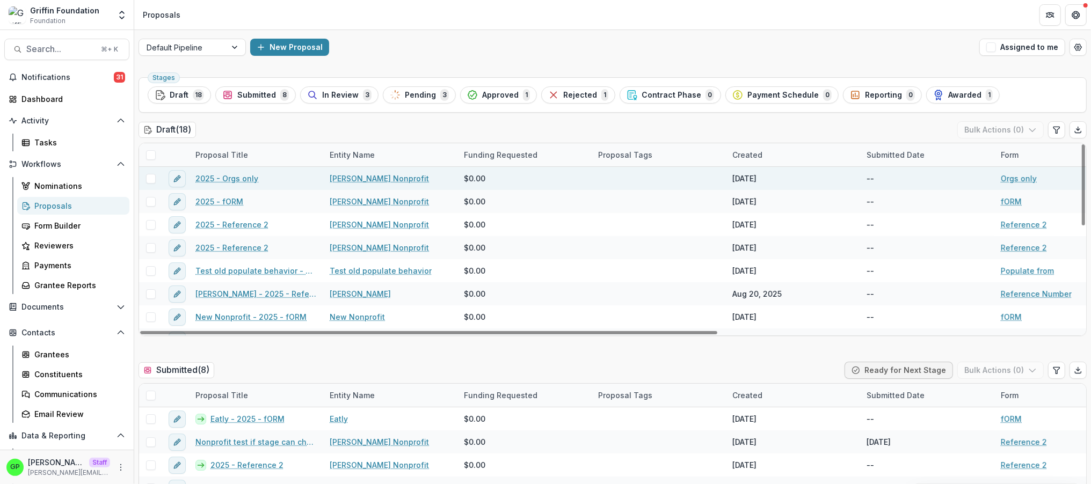
click at [234, 175] on link "2025 - Orgs only" at bounding box center [226, 178] width 63 height 11
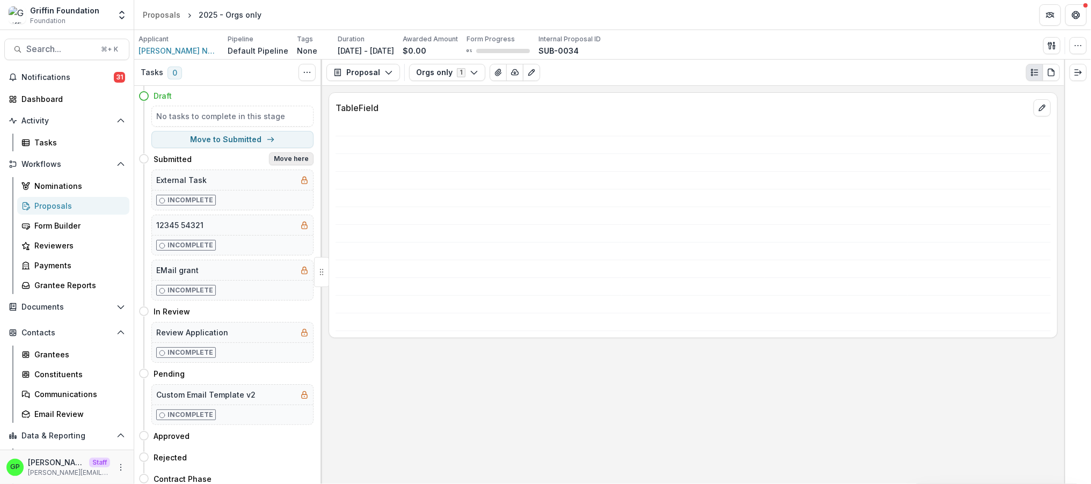
click at [284, 159] on button "Move here" at bounding box center [291, 159] width 45 height 13
select select "*********"
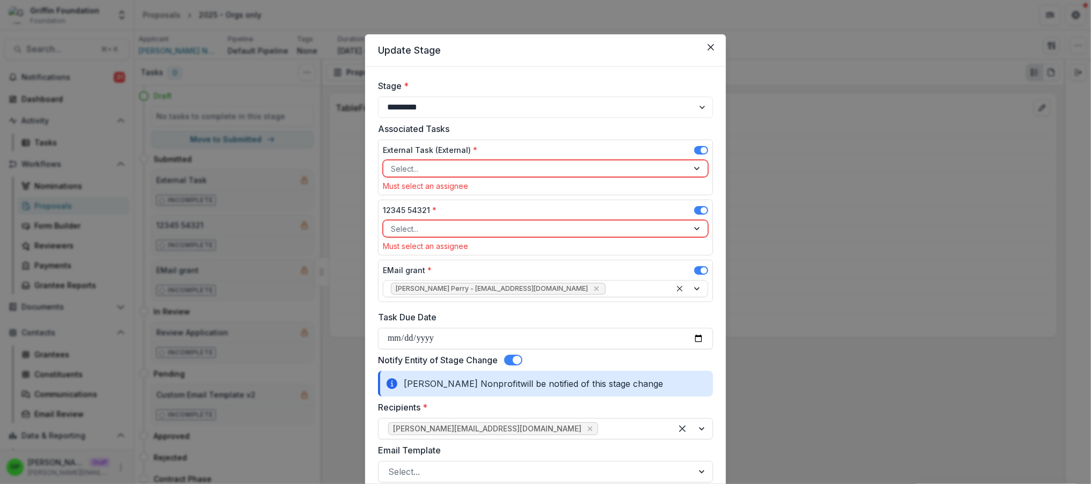
click at [699, 146] on div "External Task (External) *" at bounding box center [545, 152] width 325 height 16
click at [698, 157] on span at bounding box center [701, 152] width 14 height 13
click at [697, 153] on span at bounding box center [701, 150] width 14 height 9
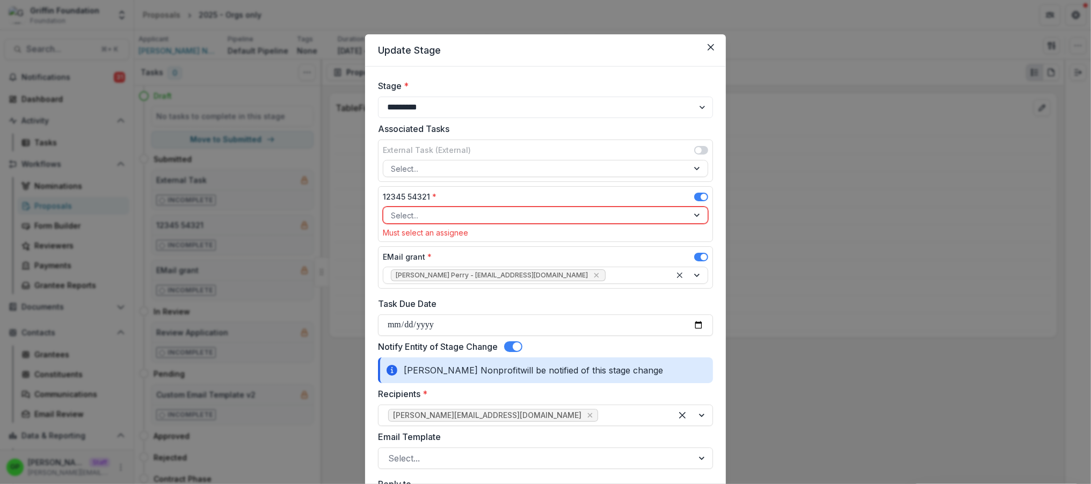
click at [694, 193] on label at bounding box center [701, 197] width 14 height 9
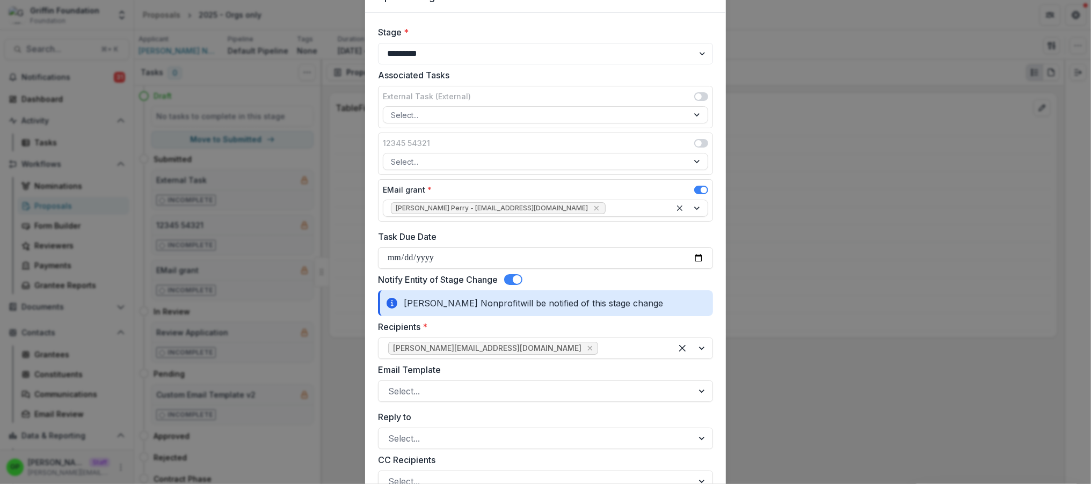
click at [694, 190] on span at bounding box center [701, 190] width 14 height 9
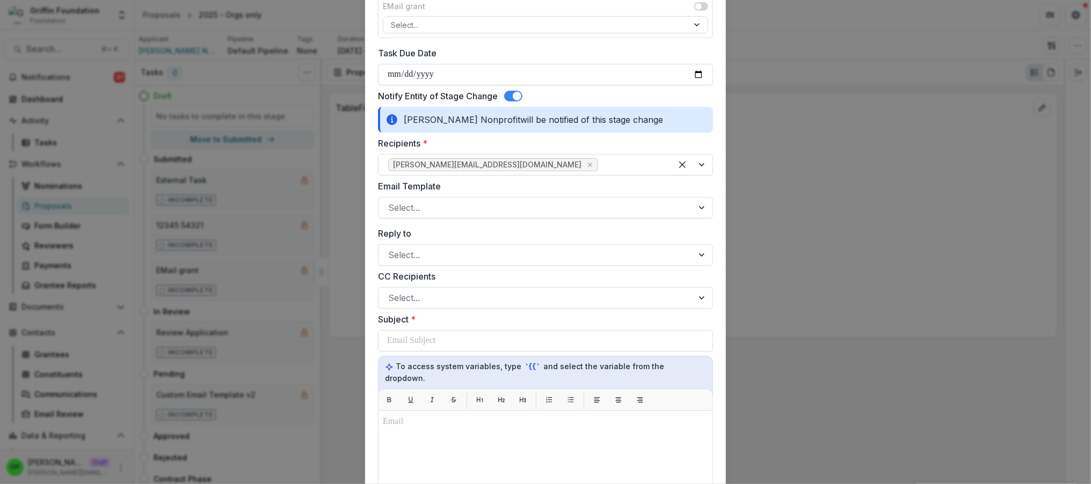
scroll to position [421, 0]
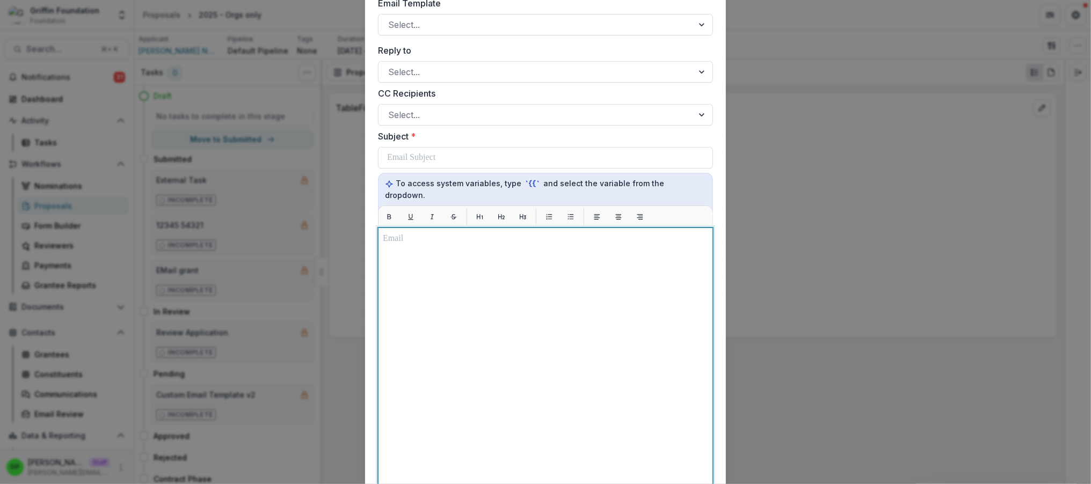
click at [428, 280] on div at bounding box center [545, 362] width 325 height 259
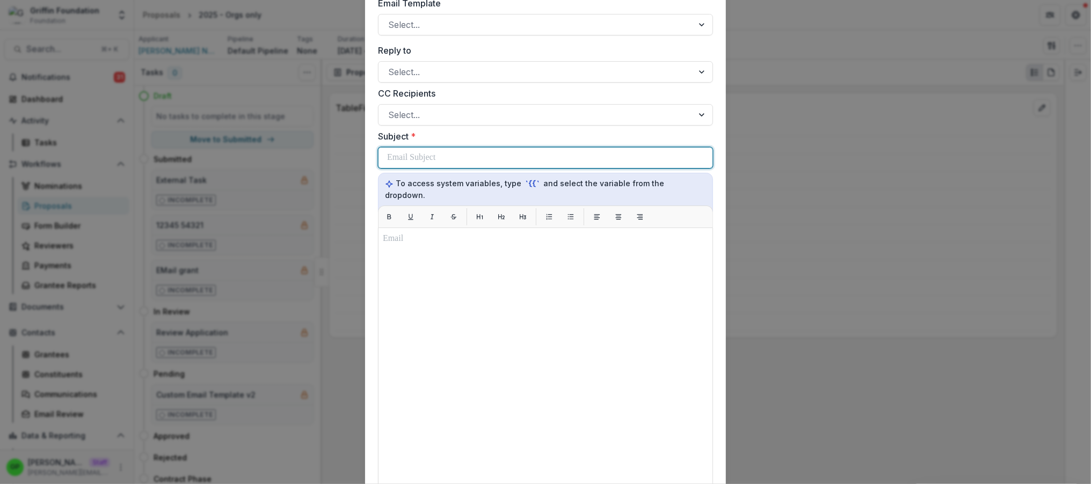
click at [417, 153] on p at bounding box center [411, 157] width 48 height 13
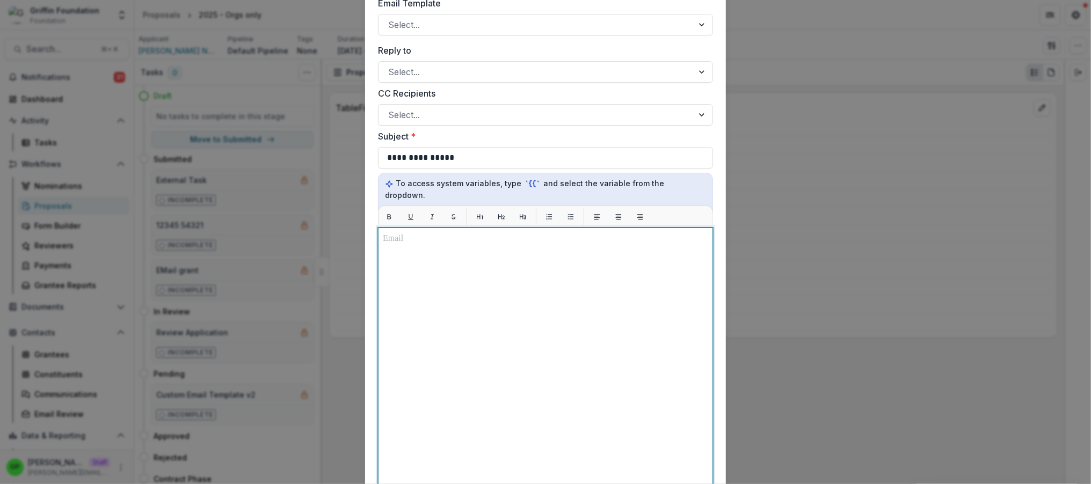
click at [458, 250] on div at bounding box center [545, 362] width 325 height 259
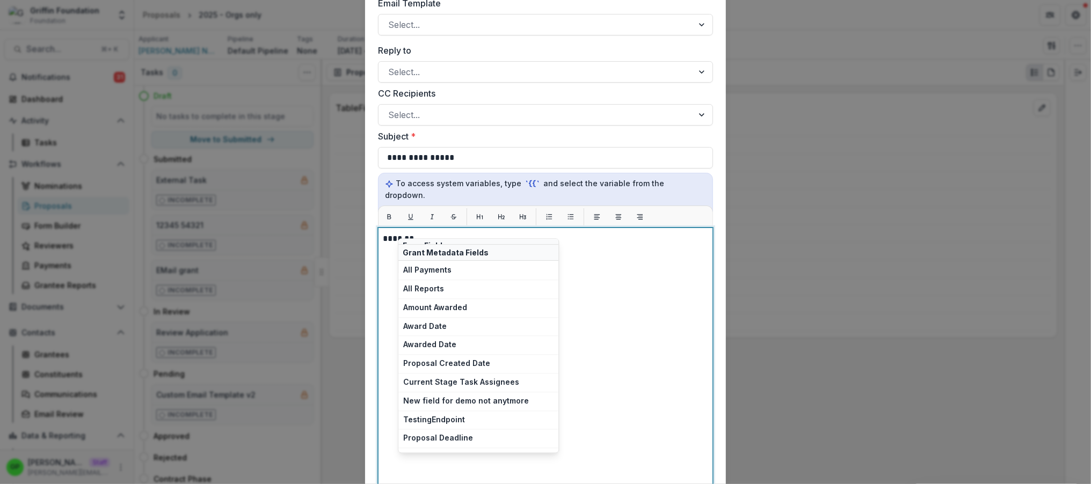
scroll to position [798, 0]
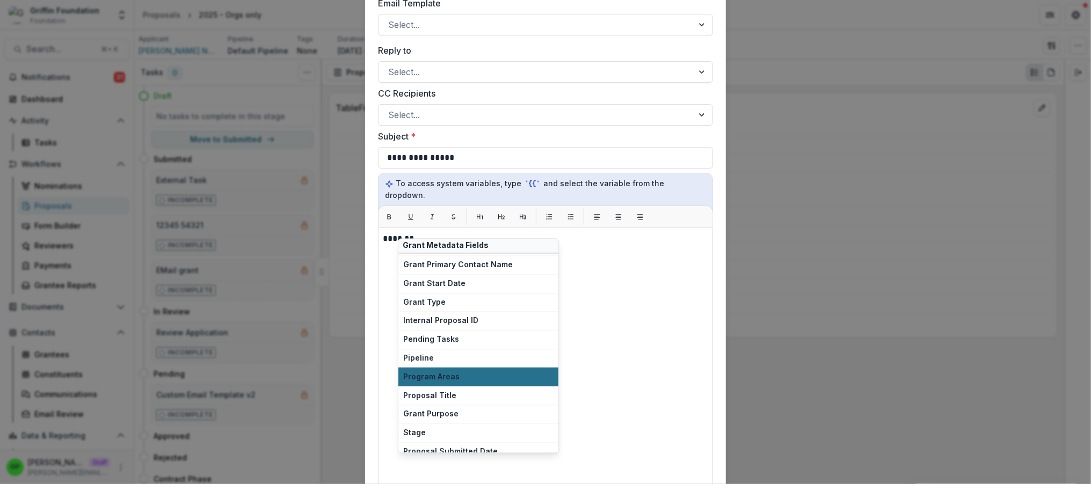
click at [461, 381] on span "Program Areas" at bounding box center [478, 376] width 150 height 9
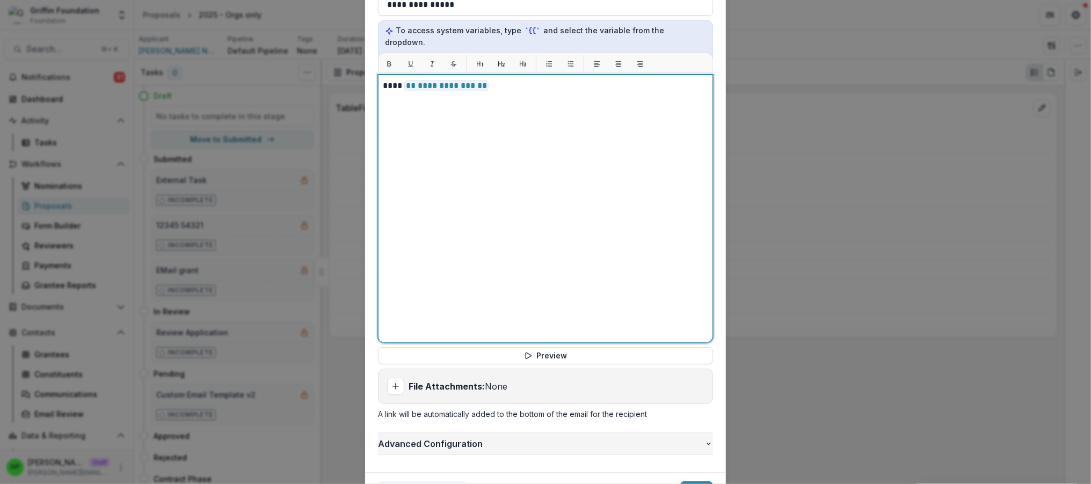
scroll to position [620, 0]
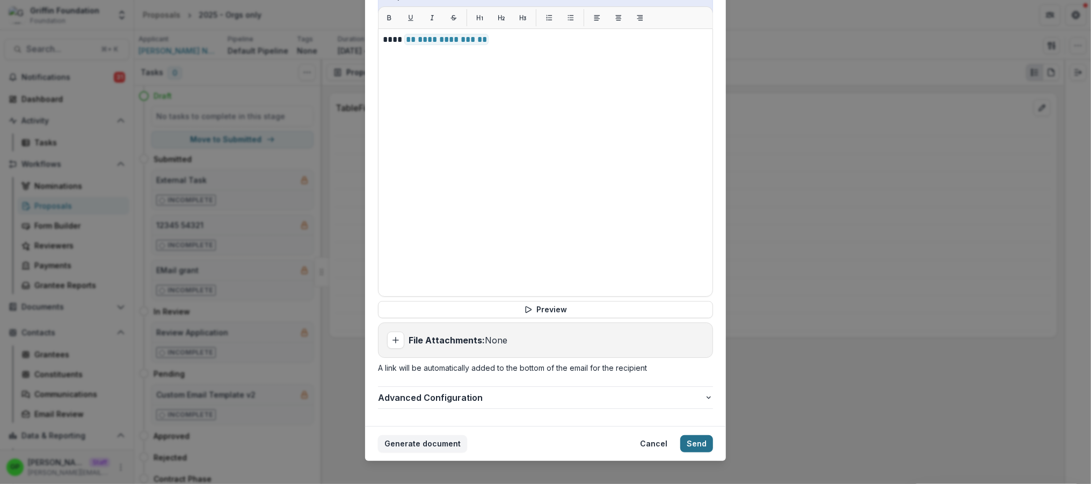
click at [694, 436] on button "Send" at bounding box center [696, 444] width 33 height 17
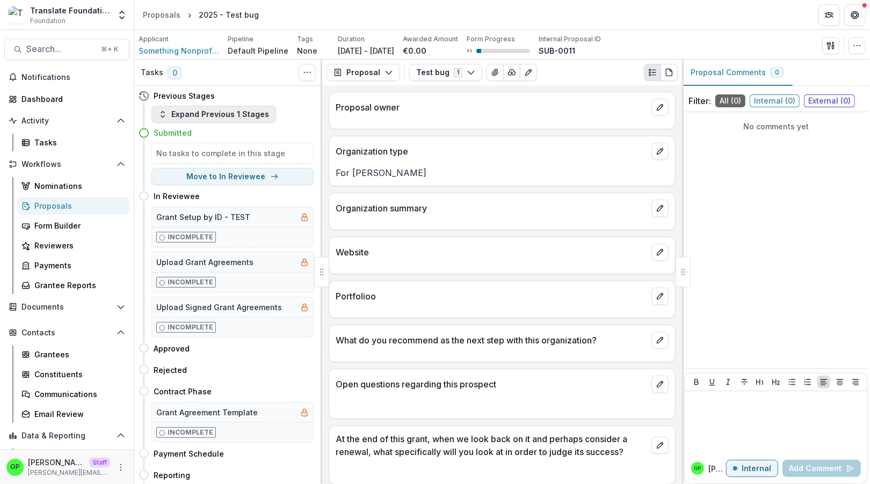
click at [166, 111] on icon "button" at bounding box center [162, 114] width 9 height 9
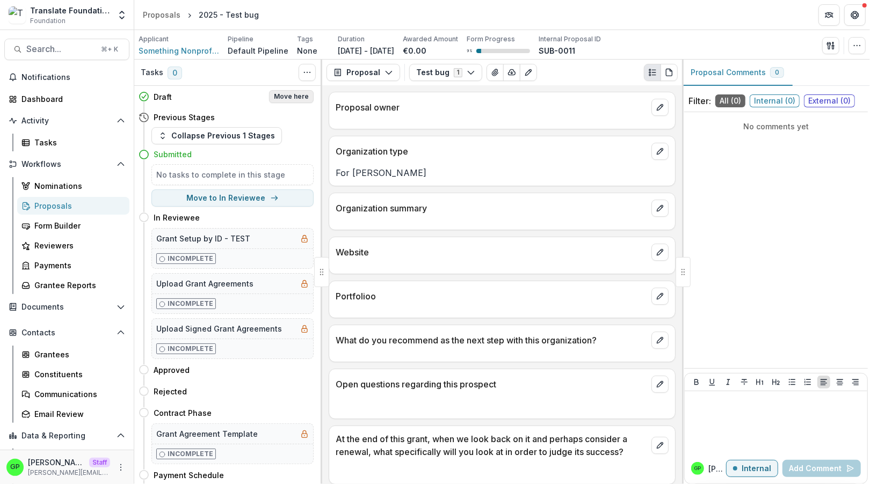
click at [289, 96] on button "Move here" at bounding box center [291, 96] width 45 height 13
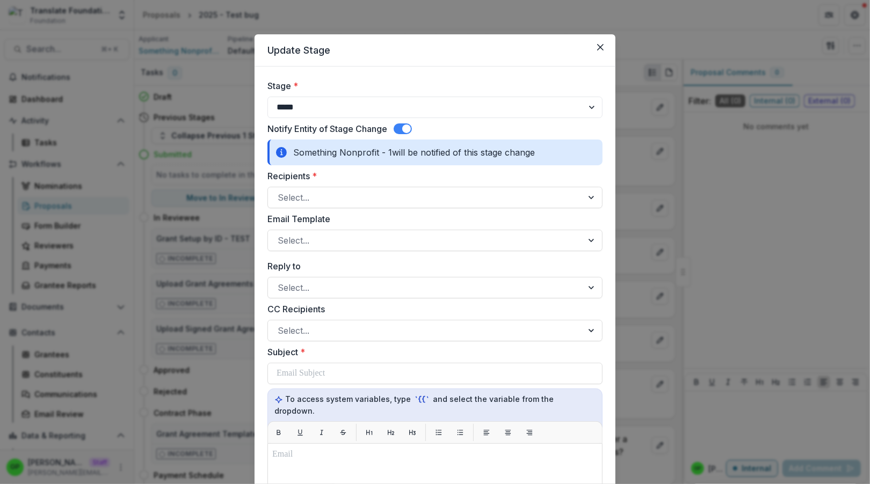
click at [404, 133] on span at bounding box center [406, 129] width 9 height 9
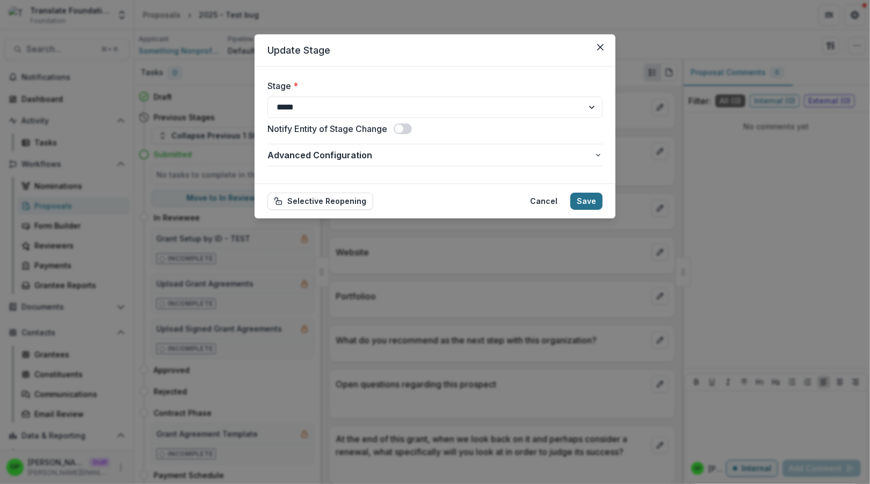
click at [591, 200] on button "Save" at bounding box center [586, 201] width 32 height 17
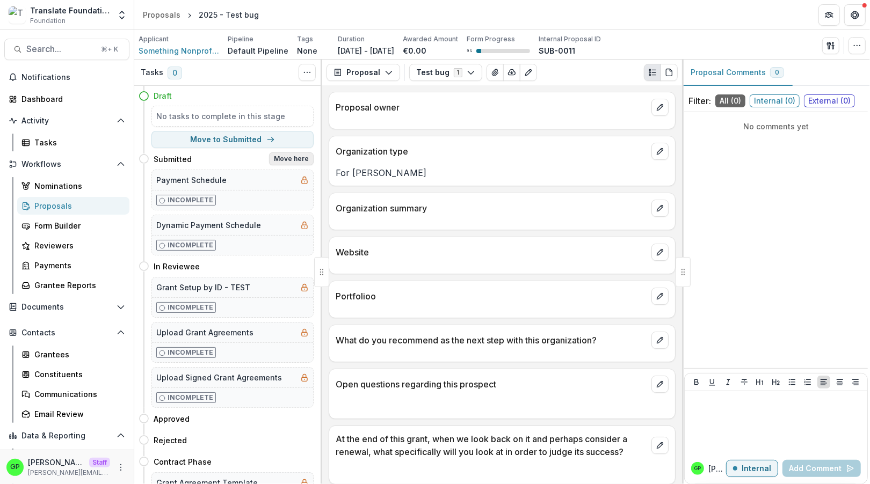
click at [277, 155] on button "Move here" at bounding box center [291, 159] width 45 height 13
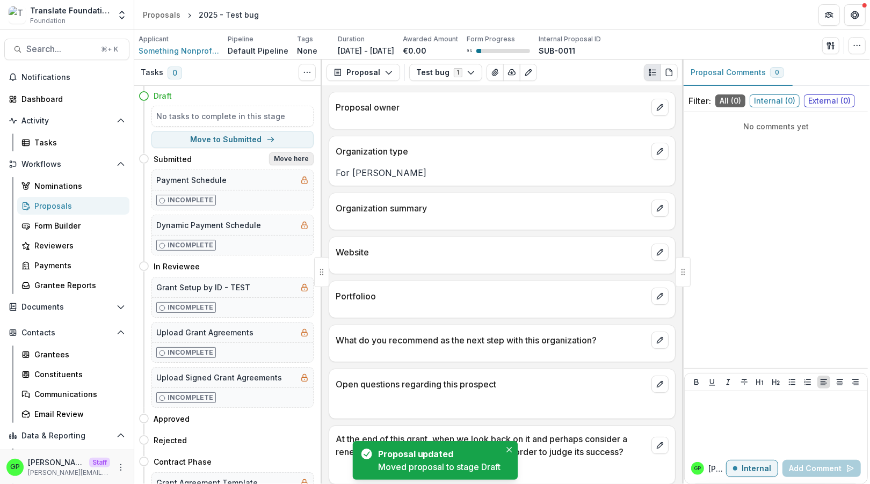
select select "*********"
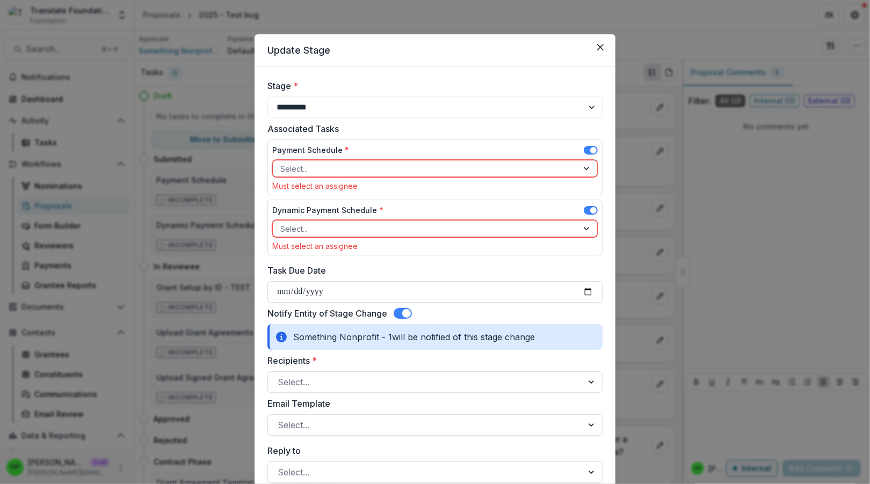
click at [581, 146] on div "Payment Schedule *" at bounding box center [434, 152] width 325 height 16
click at [590, 150] on span at bounding box center [593, 150] width 6 height 6
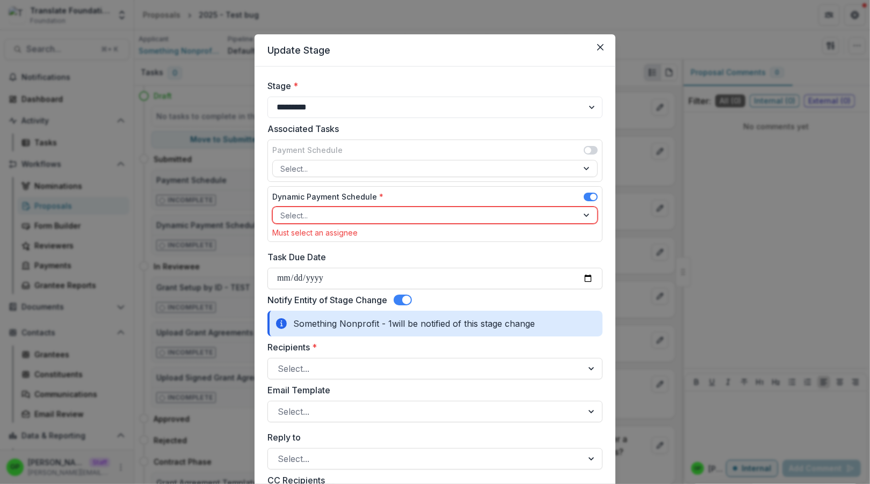
click at [586, 194] on span at bounding box center [591, 197] width 14 height 9
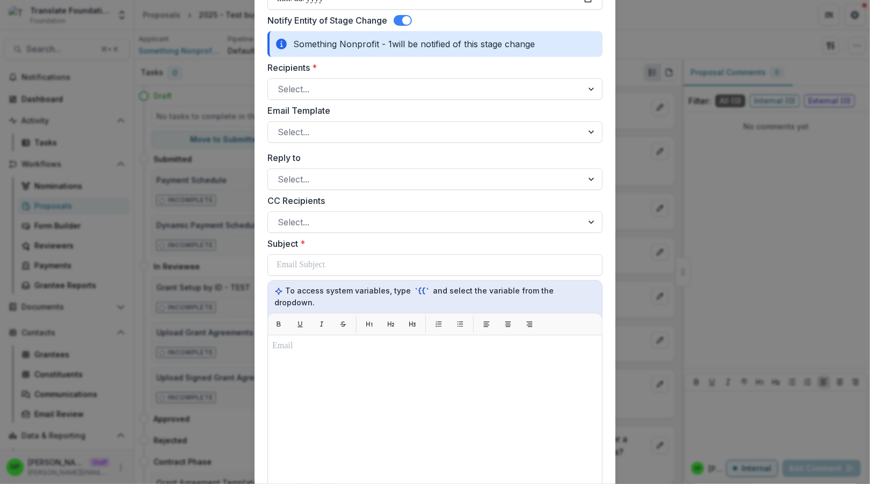
scroll to position [291, 0]
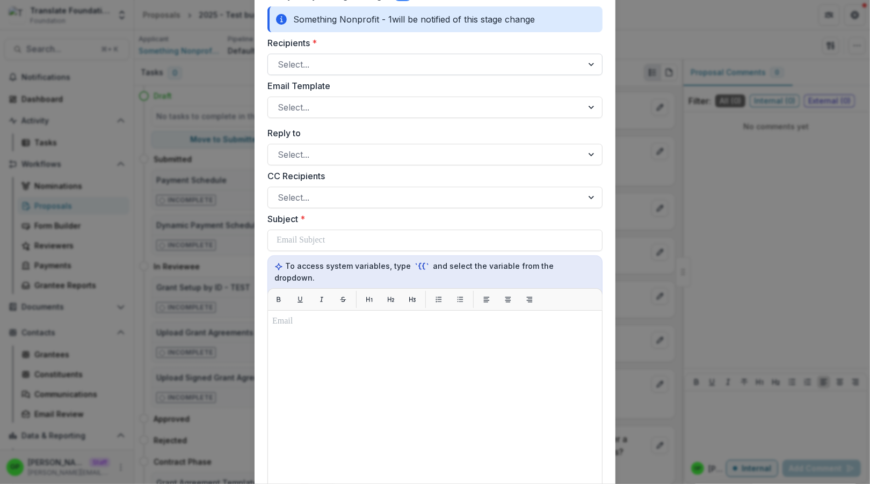
click at [284, 87] on label "Email Template" at bounding box center [431, 85] width 329 height 13
click at [280, 101] on input "Email Template" at bounding box center [279, 107] width 3 height 13
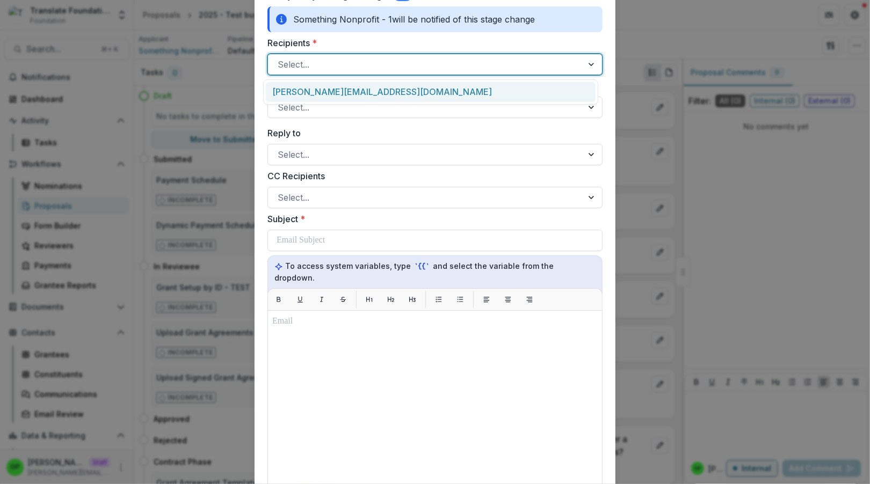
click at [298, 60] on div at bounding box center [425, 64] width 295 height 15
click at [287, 106] on div at bounding box center [425, 107] width 295 height 15
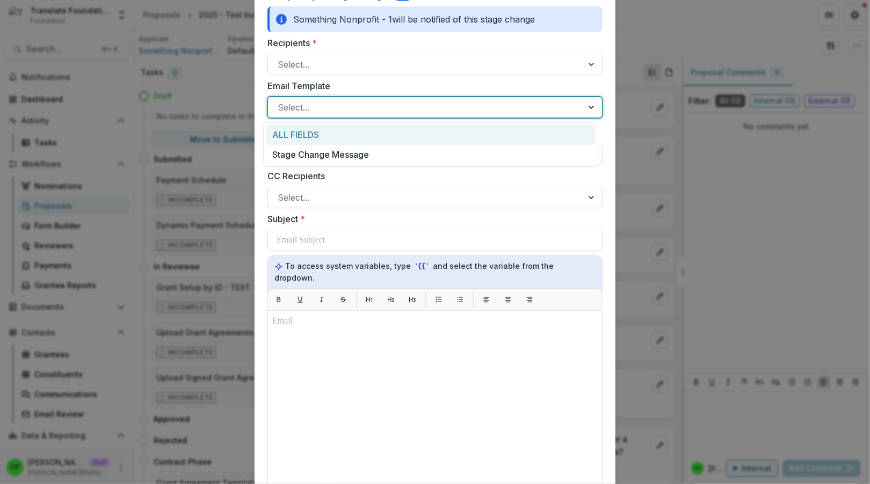
click at [344, 139] on div "ALL FIELDS" at bounding box center [431, 135] width 330 height 20
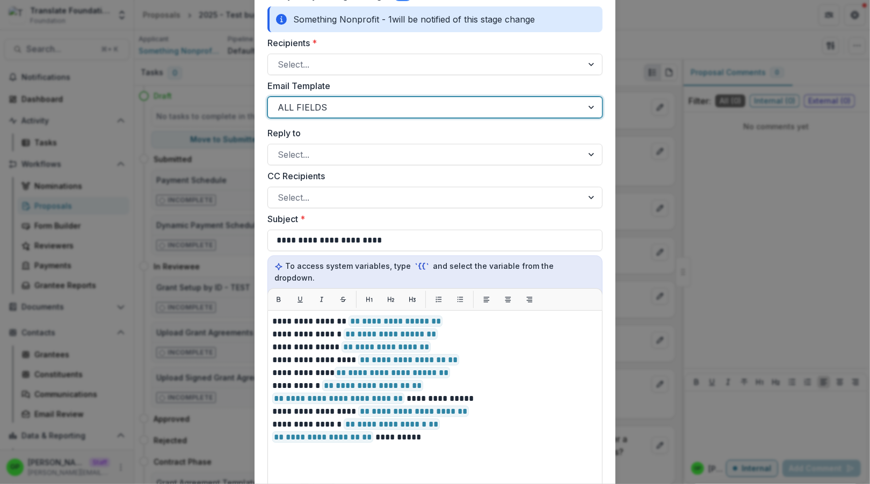
scroll to position [302, 0]
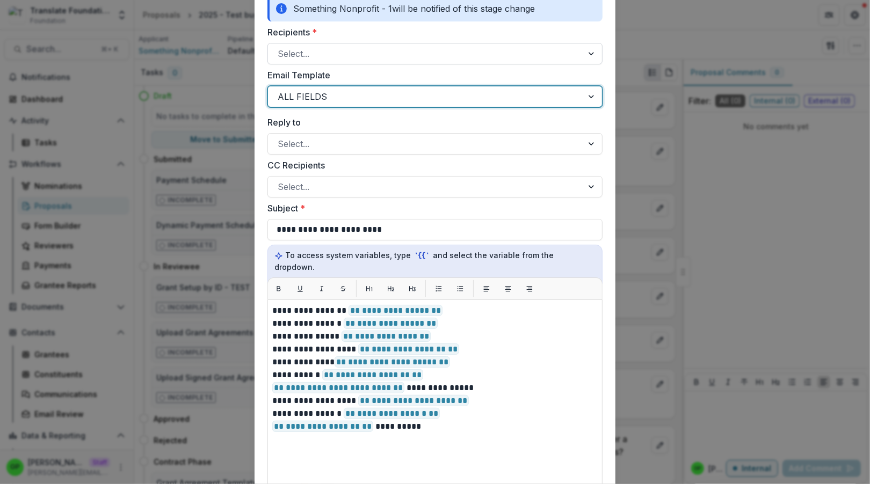
click at [304, 61] on div "Select..." at bounding box center [425, 53] width 315 height 17
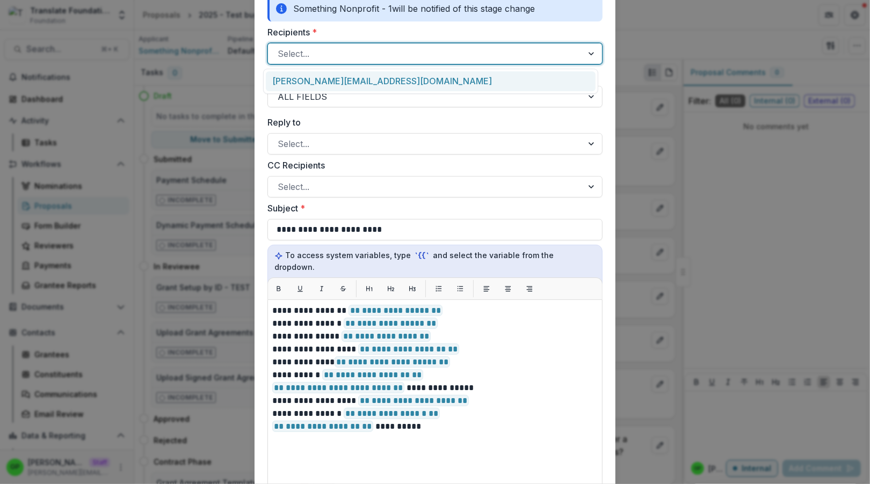
click at [310, 74] on div "[PERSON_NAME][EMAIL_ADDRESS][DOMAIN_NAME]" at bounding box center [431, 81] width 330 height 20
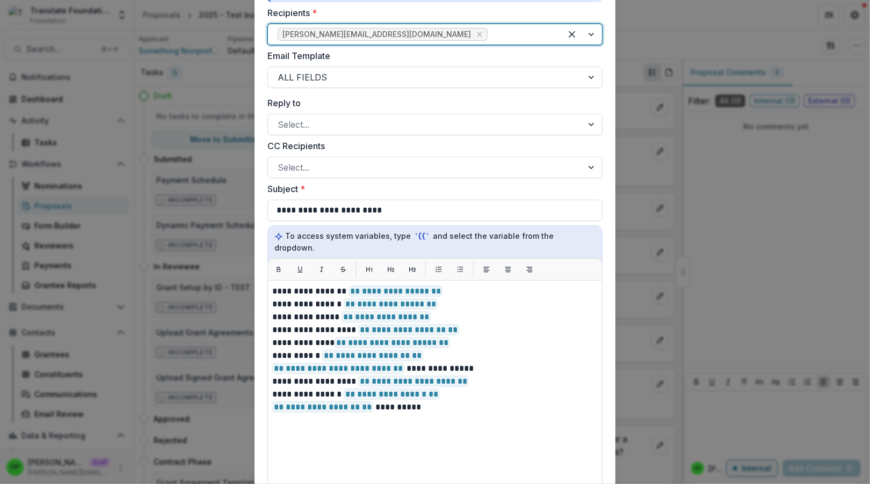
scroll to position [551, 0]
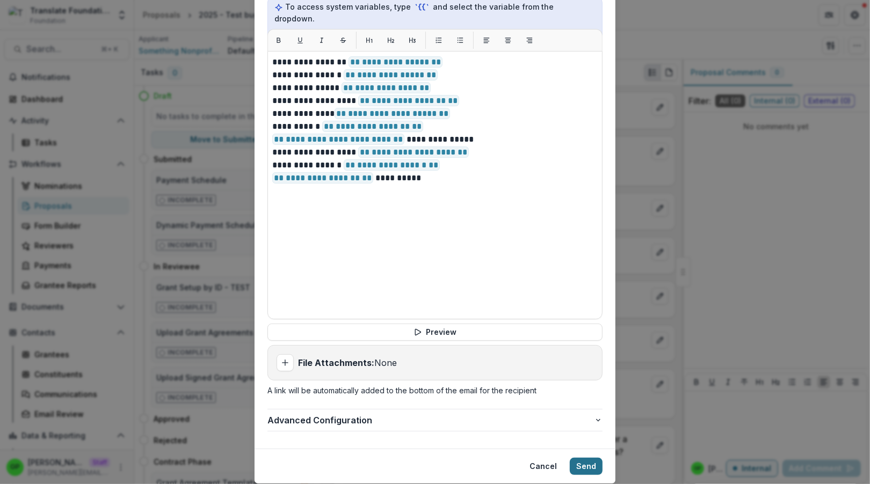
click at [570, 458] on button "Send" at bounding box center [586, 466] width 33 height 17
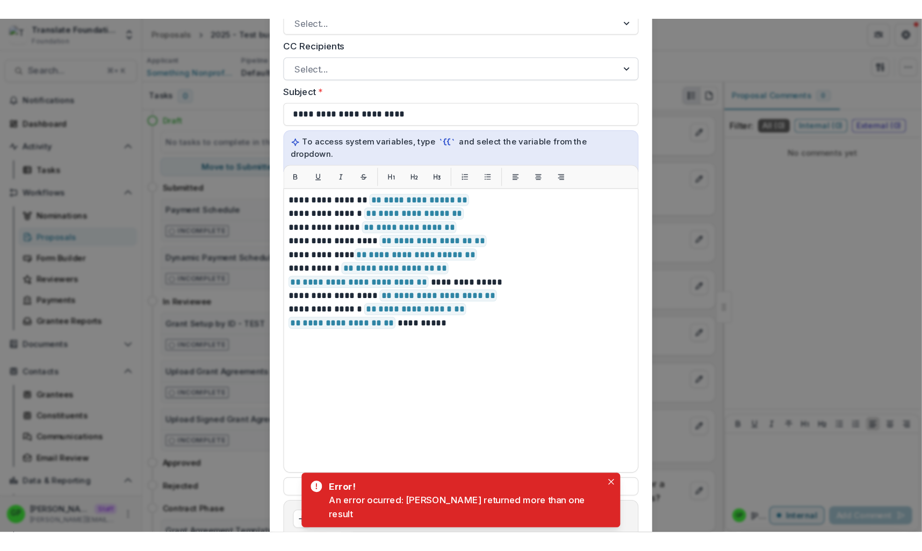
scroll to position [367, 0]
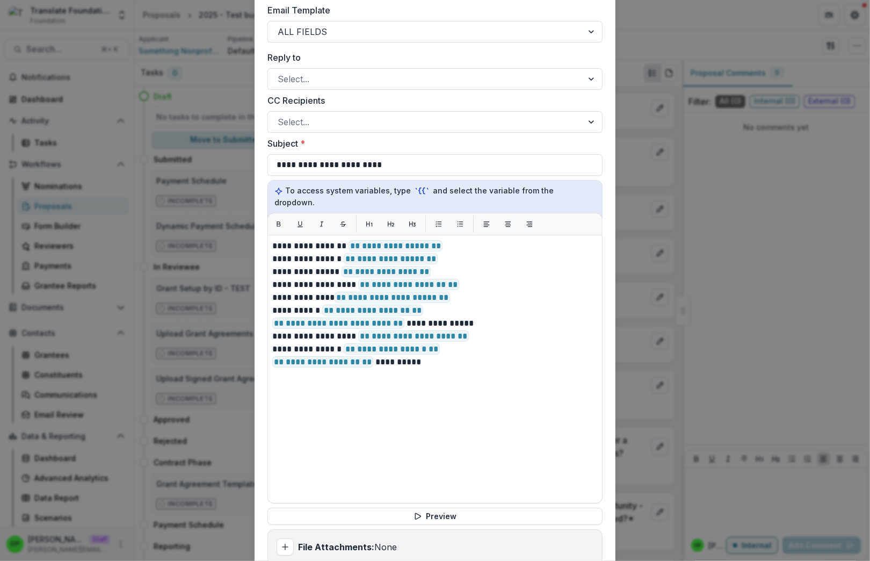
click at [189, 137] on div "**********" at bounding box center [435, 280] width 870 height 561
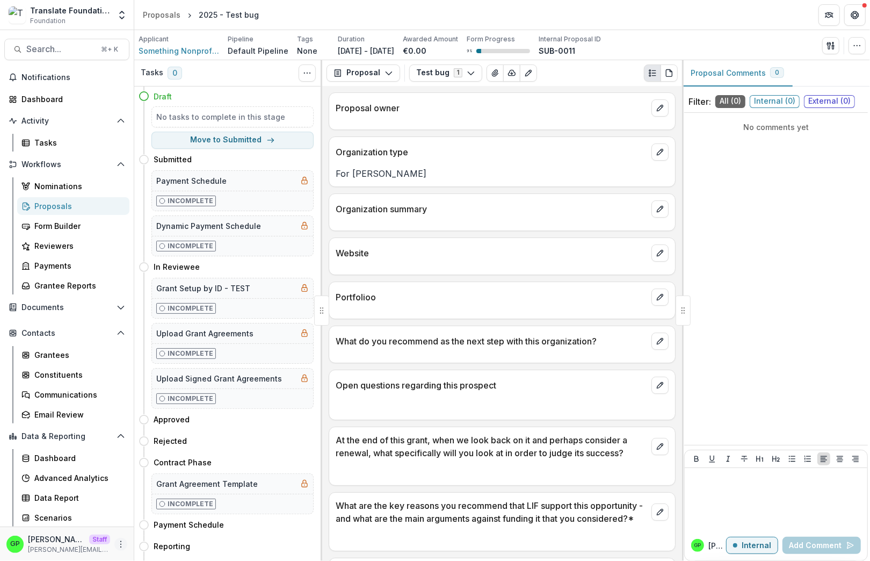
click at [119, 484] on icon "More" at bounding box center [121, 544] width 9 height 9
click at [170, 484] on link "User Settings" at bounding box center [191, 521] width 115 height 18
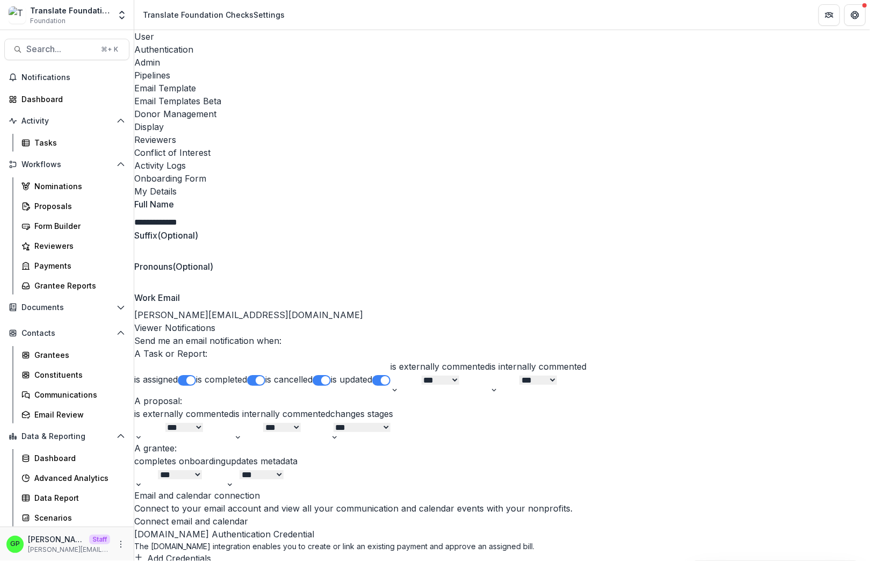
click at [453, 95] on div "Email Templates Beta" at bounding box center [502, 101] width 736 height 13
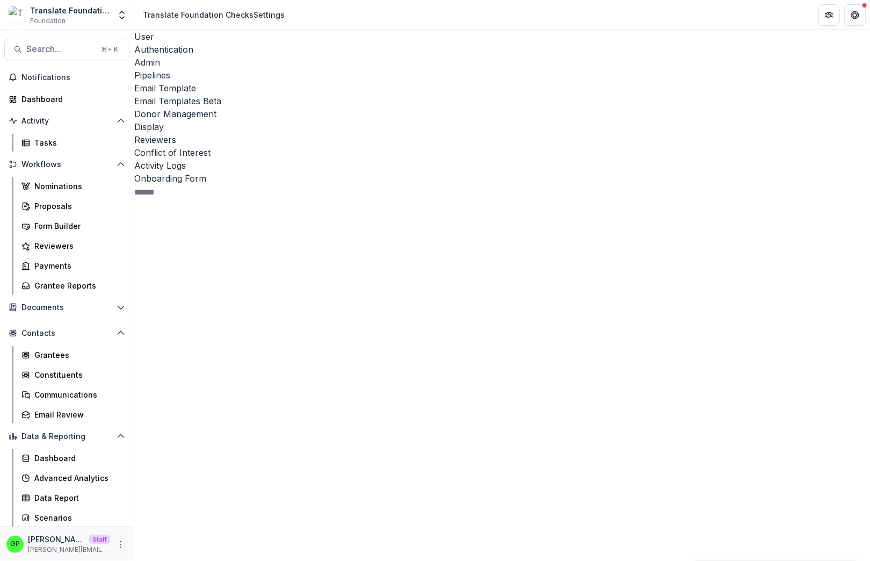
click at [174, 250] on div "Pipeline 3" at bounding box center [227, 450] width 187 height 400
click at [205, 315] on div "Submitted 4" at bounding box center [235, 505] width 171 height 380
click at [213, 293] on div "Draft 1" at bounding box center [227, 303] width 187 height 21
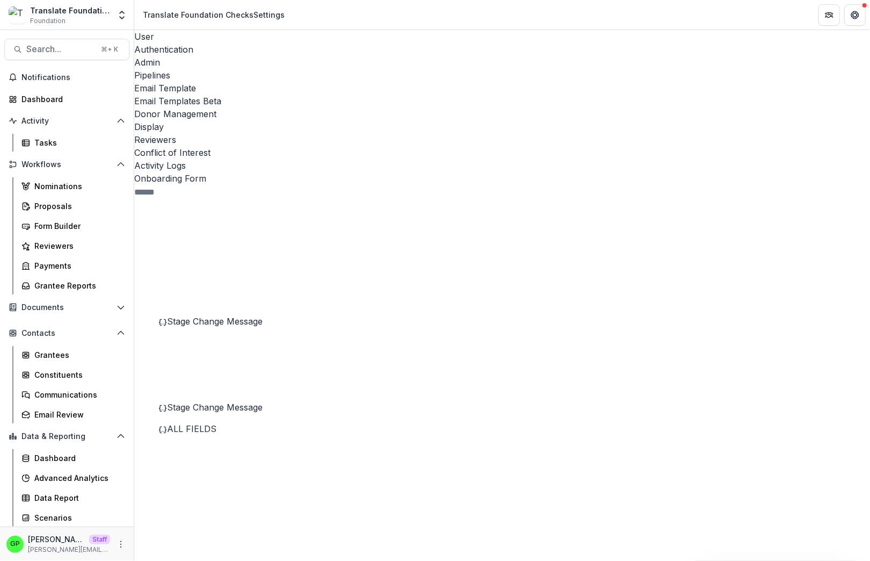
click at [205, 315] on div "Submitted 4" at bounding box center [227, 325] width 187 height 21
click at [205, 315] on div "Submitted 4" at bounding box center [235, 505] width 171 height 380
click at [191, 315] on div "Submitted 4" at bounding box center [235, 505] width 171 height 380
click at [191, 401] on div "ALL FIELDS" at bounding box center [239, 407] width 163 height 13
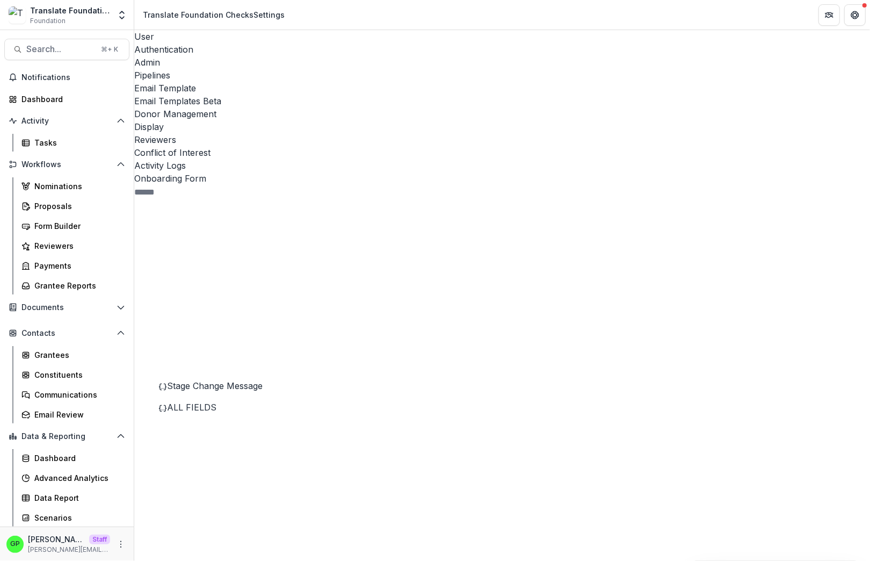
click at [211, 379] on div "Stage Change Message" at bounding box center [239, 385] width 163 height 13
click at [212, 402] on span "ALL FIELDS" at bounding box center [191, 407] width 49 height 11
click at [215, 379] on div "Stage Change Message" at bounding box center [227, 389] width 187 height 21
click at [221, 379] on div "Stage Change Message" at bounding box center [239, 385] width 163 height 13
click at [218, 379] on div "Stage Change Message" at bounding box center [239, 385] width 163 height 13
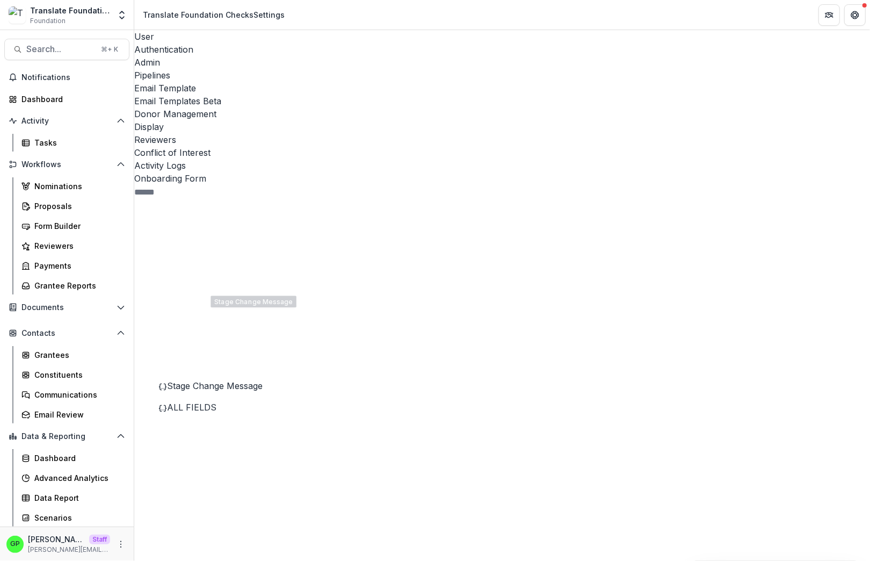
click at [241, 401] on div "ALL FIELDS" at bounding box center [239, 407] width 163 height 13
click at [238, 379] on div "Stage Change Message" at bounding box center [239, 385] width 163 height 13
click at [236, 401] on div "ALL FIELDS" at bounding box center [239, 407] width 163 height 13
click at [235, 379] on div "Stage Change Message" at bounding box center [239, 385] width 163 height 13
click at [216, 402] on span "ALL FIELDS" at bounding box center [191, 407] width 49 height 11
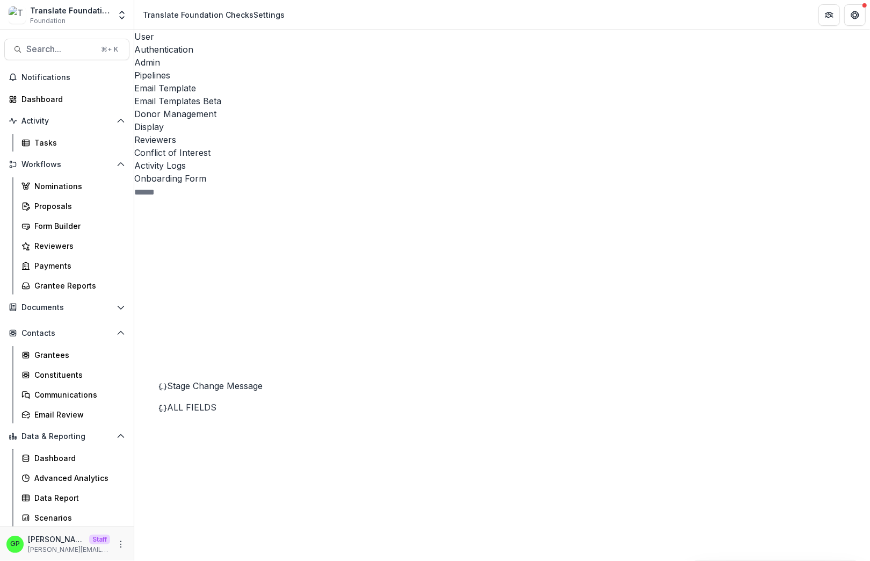
click at [231, 379] on div "Stage Change Message" at bounding box center [227, 389] width 187 height 21
click at [232, 379] on div "Stage Change Message" at bounding box center [239, 385] width 163 height 13
click at [190, 402] on span "ALL FIELDS" at bounding box center [191, 407] width 49 height 11
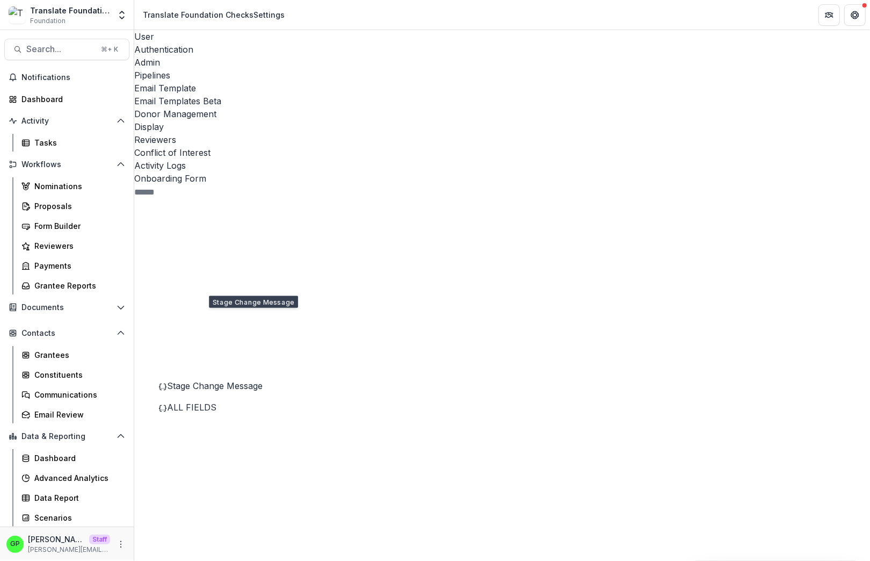
click at [225, 380] on span "Stage Change Message" at bounding box center [215, 385] width 96 height 11
click at [216, 402] on span "ALL FIELDS" at bounding box center [191, 407] width 49 height 11
drag, startPoint x: 314, startPoint y: 221, endPoint x: 328, endPoint y: 221, distance: 14.5
click at [321, 315] on div "Submitted 4 Stage Change Message Viewer Stage Change Message" at bounding box center [235, 505] width 171 height 380
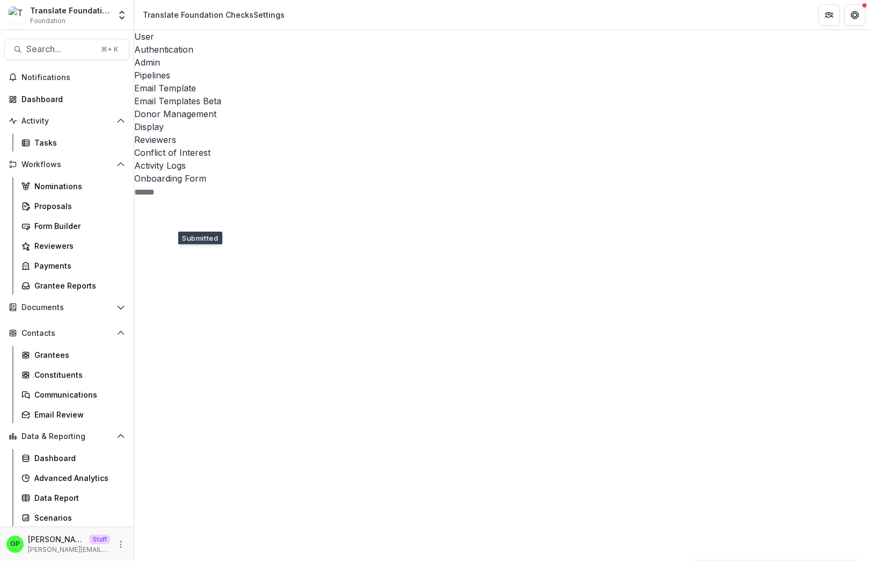
click at [263, 380] on span "Stage Change Message" at bounding box center [215, 385] width 96 height 11
